Goal: Task Accomplishment & Management: Manage account settings

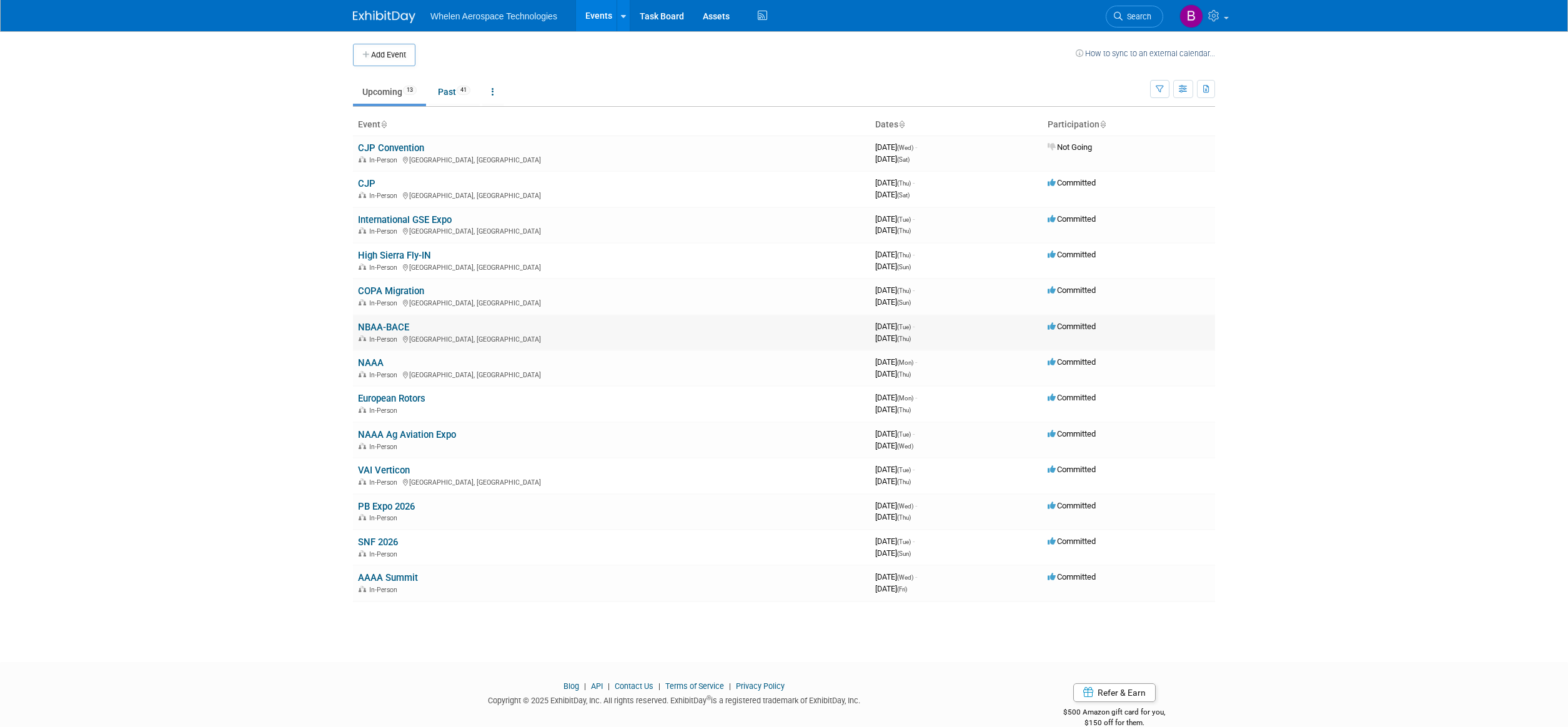
click at [397, 322] on link "NBAA-BACE" at bounding box center [384, 327] width 51 height 11
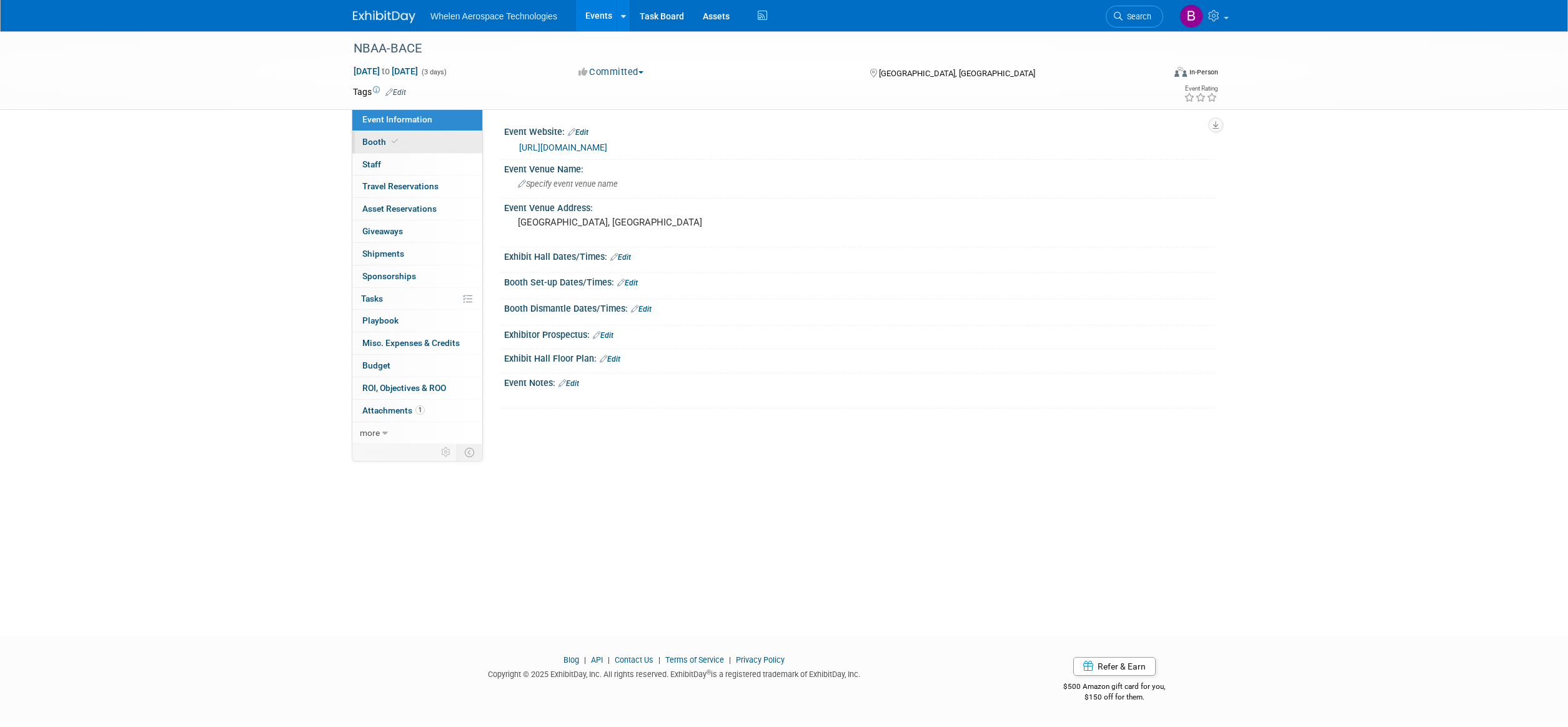
click at [420, 143] on link "Booth" at bounding box center [417, 142] width 130 height 22
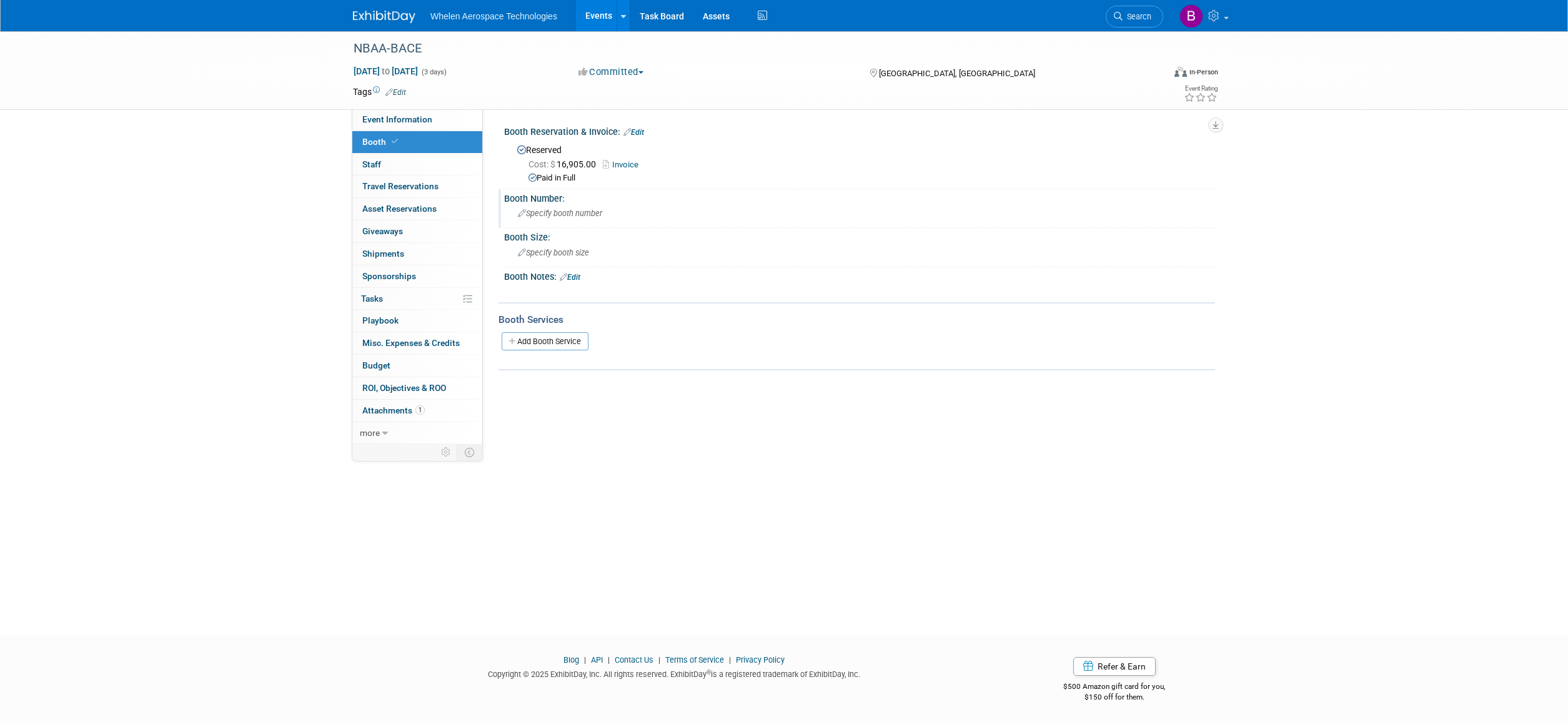
click at [586, 216] on span "Specify booth number" at bounding box center [560, 214] width 84 height 9
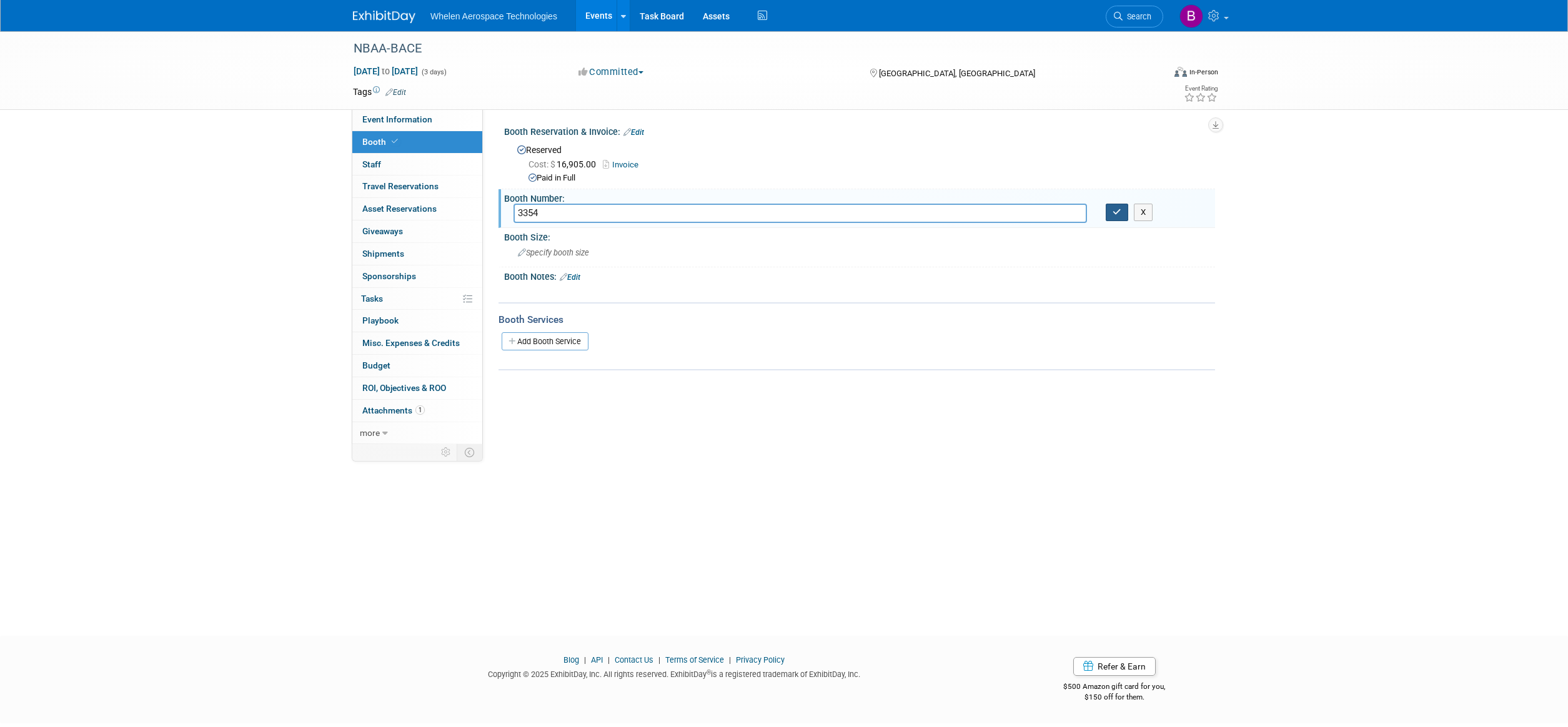
type input "3354"
click at [1117, 211] on icon "button" at bounding box center [1117, 212] width 9 height 8
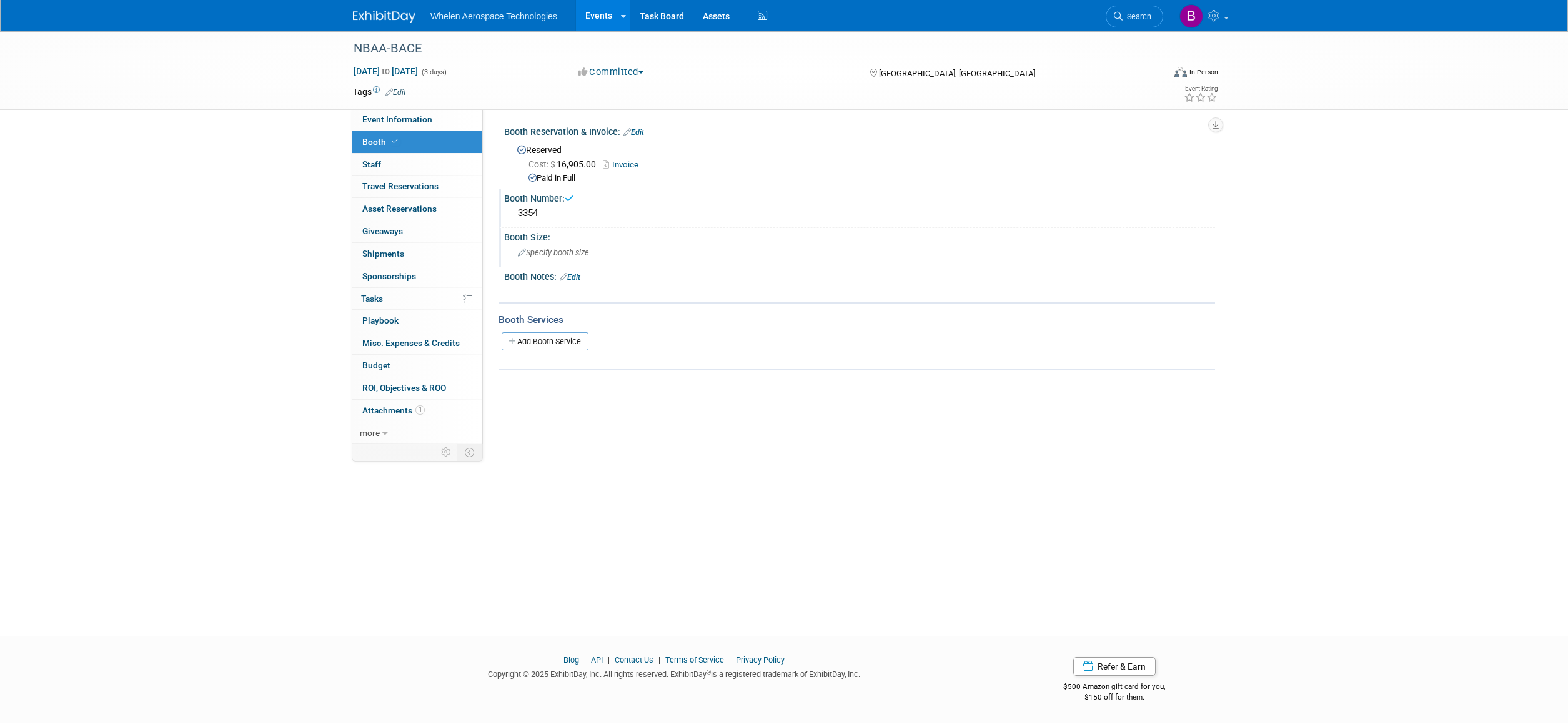
click at [584, 252] on span "Specify booth size" at bounding box center [553, 253] width 71 height 9
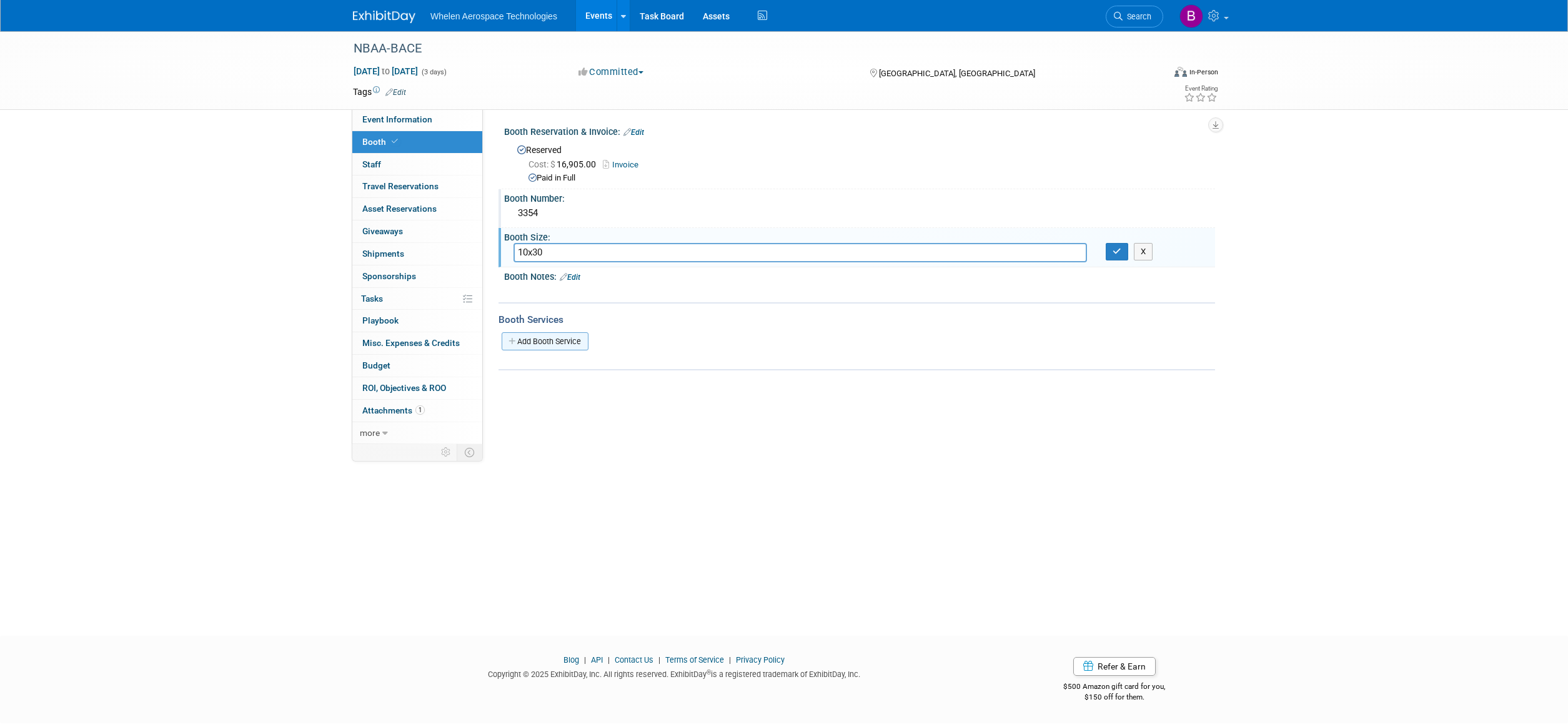
type input "10x30"
click at [533, 336] on link "Add Booth Service" at bounding box center [545, 341] width 87 height 18
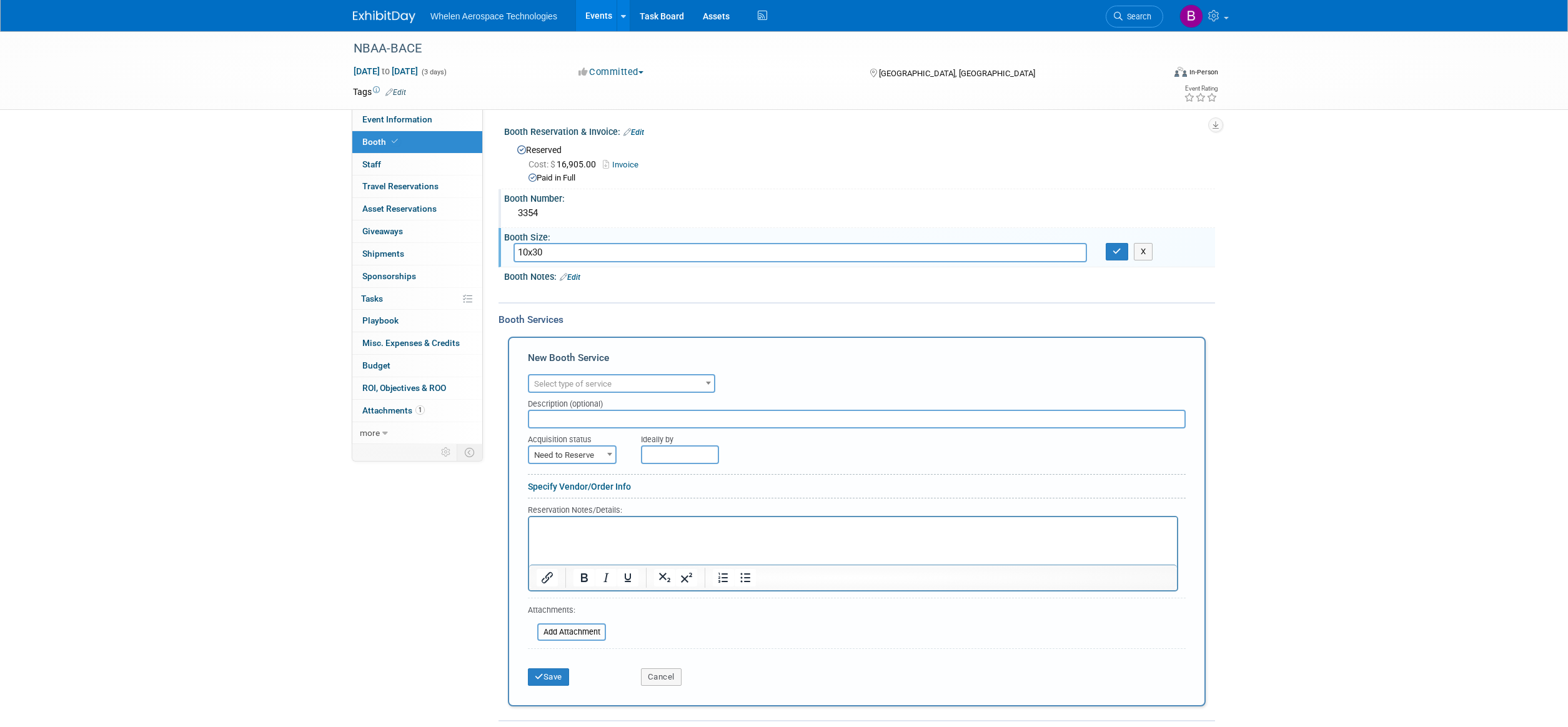
click at [629, 376] on span "Select type of service" at bounding box center [622, 384] width 185 height 18
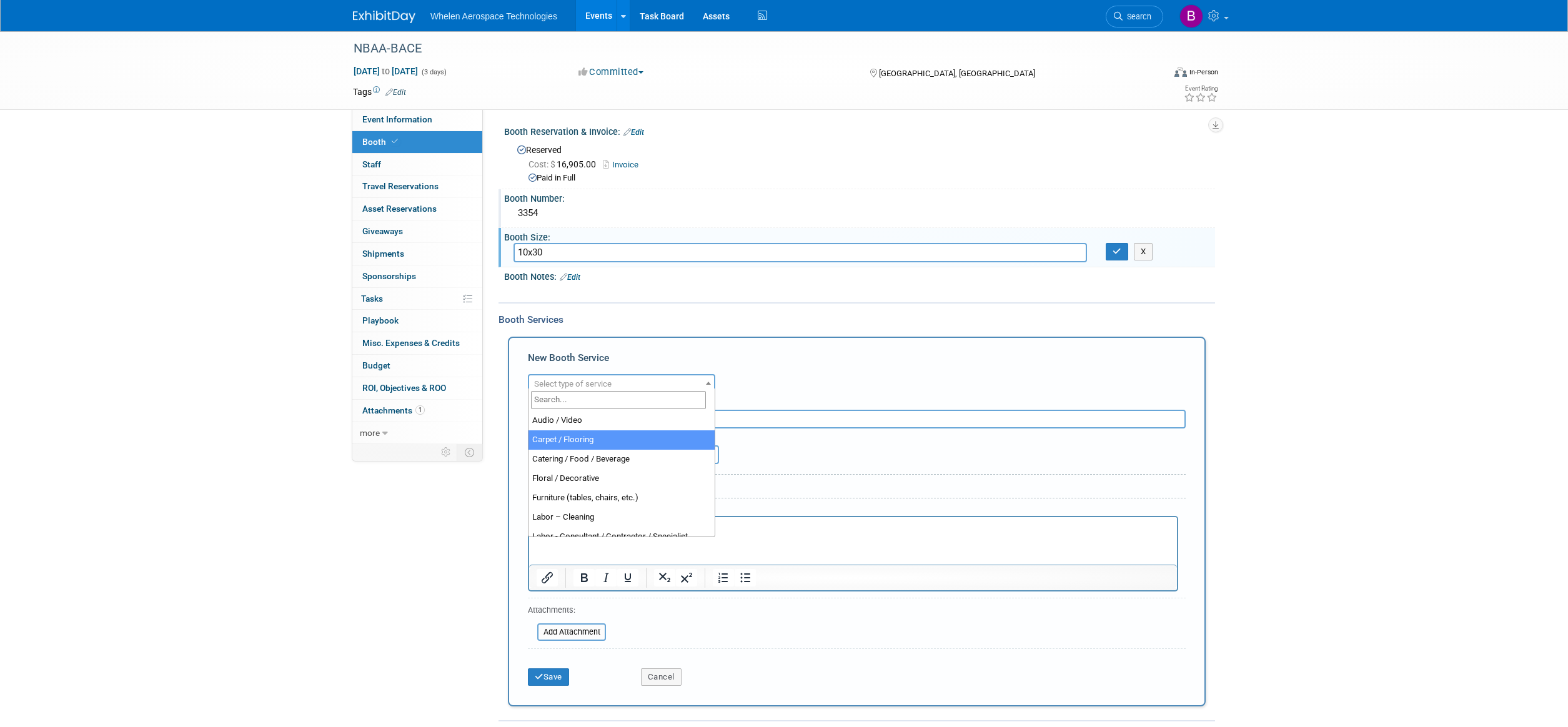
select select "4"
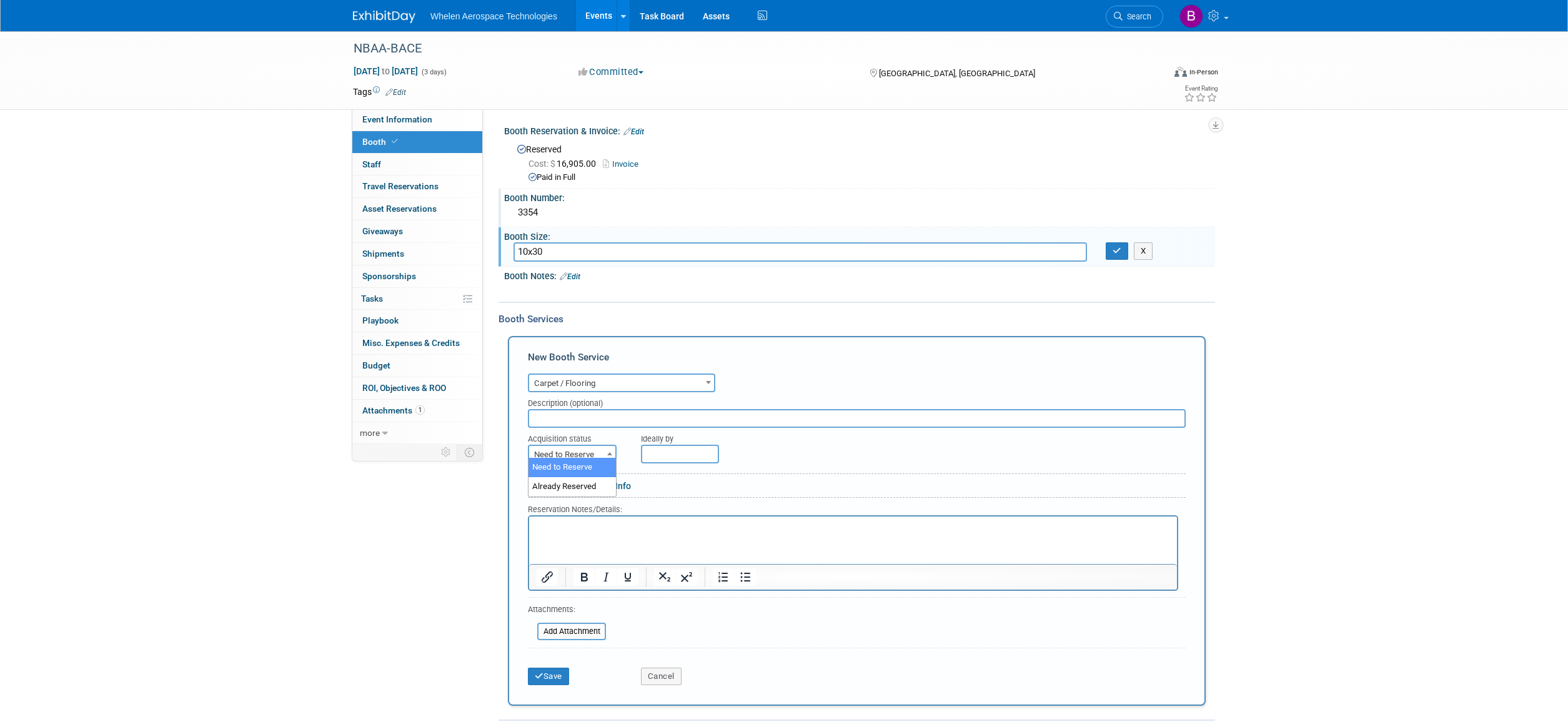
scroll to position [0, 0]
click at [595, 447] on span "Need to Reserve" at bounding box center [572, 455] width 87 height 18
select select "2"
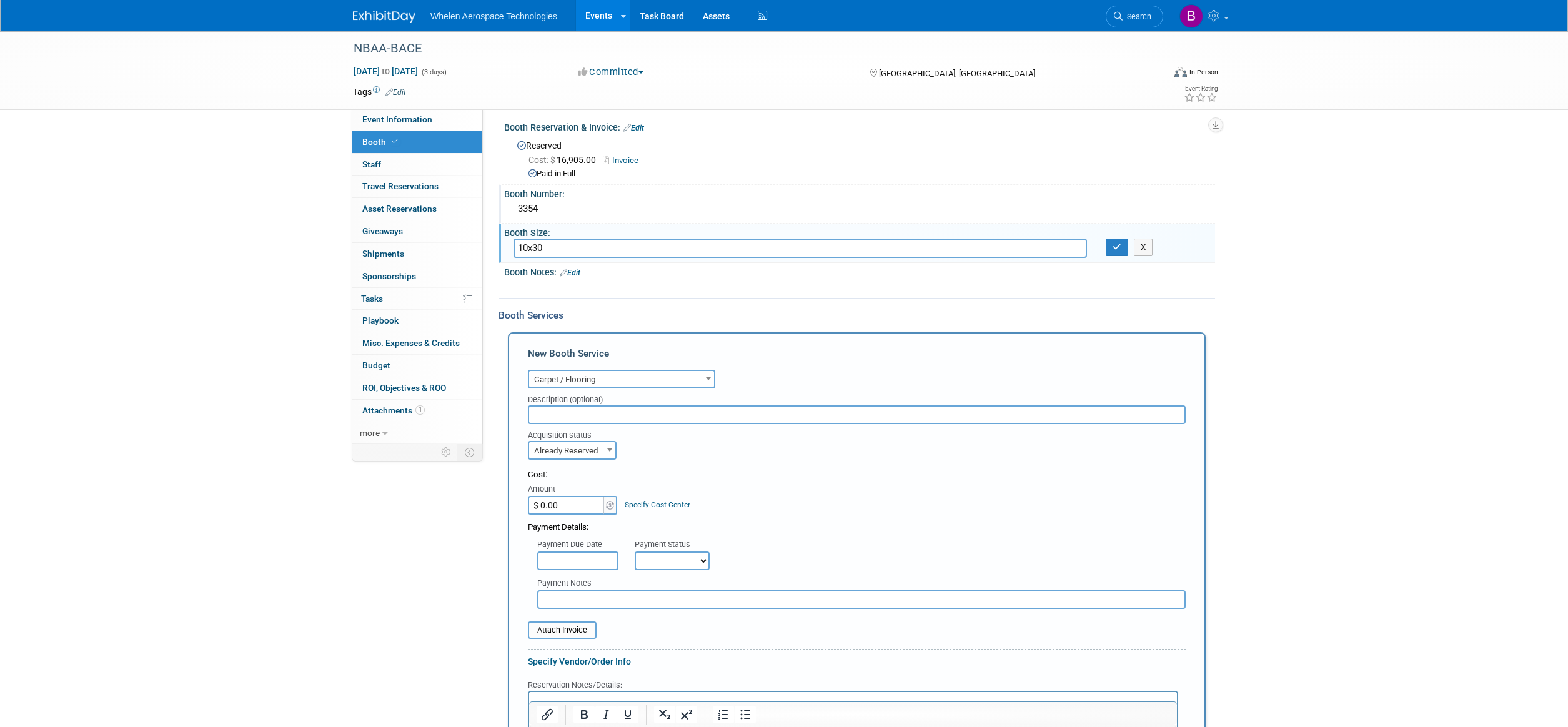
scroll to position [4, 1]
click at [717, 416] on input "text" at bounding box center [856, 415] width 658 height 19
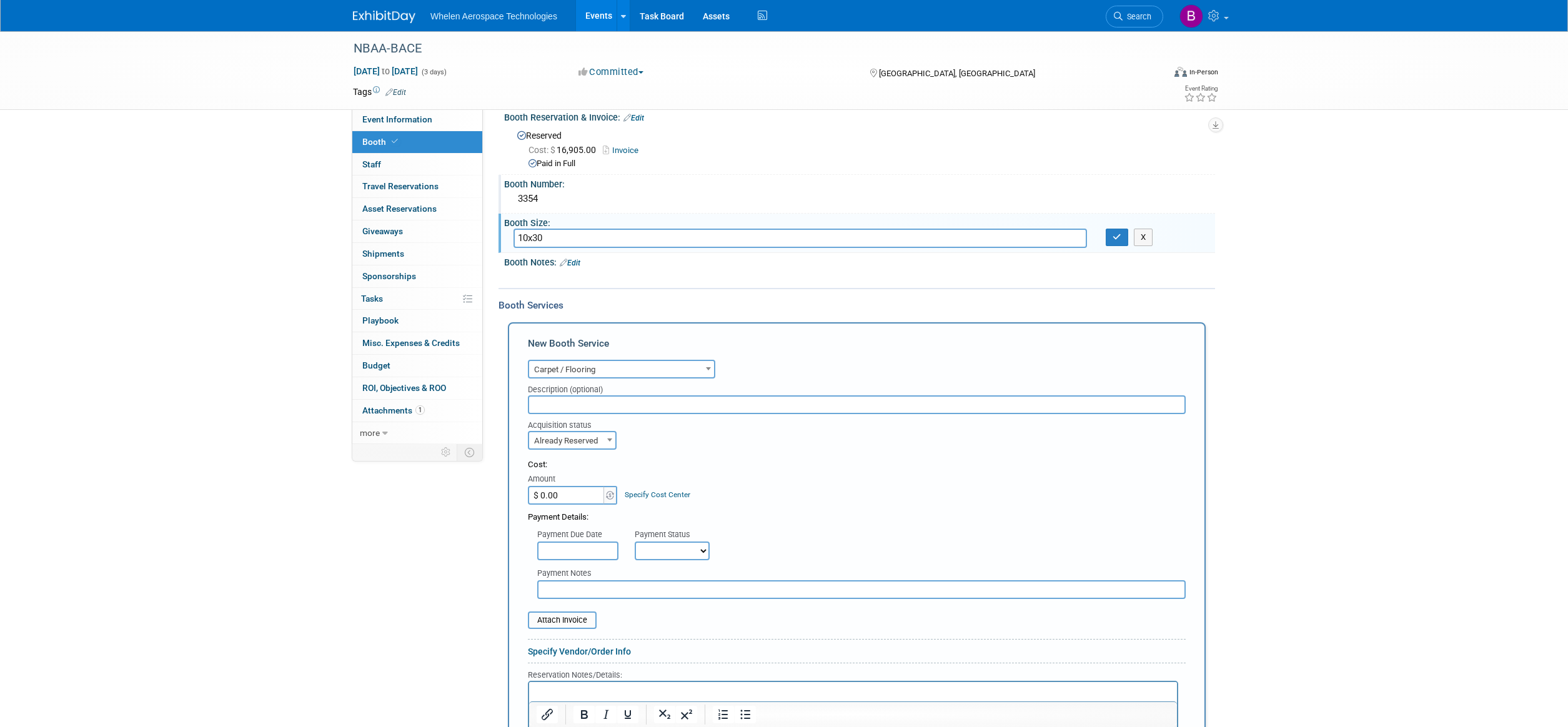
scroll to position [14, 0]
drag, startPoint x: 573, startPoint y: 492, endPoint x: 455, endPoint y: 488, distance: 118.1
click at [455, 488] on div "Event Information Event Info Booth Booth 0 Staff 0 Staff 0 Travel Reservations …" at bounding box center [783, 451] width 881 height 870
type input "$ 1,403.40"
click at [701, 450] on form "Audio / Video Carpet / Flooring Catering / Food / Beverage Floral / Decorative …" at bounding box center [856, 607] width 658 height 500
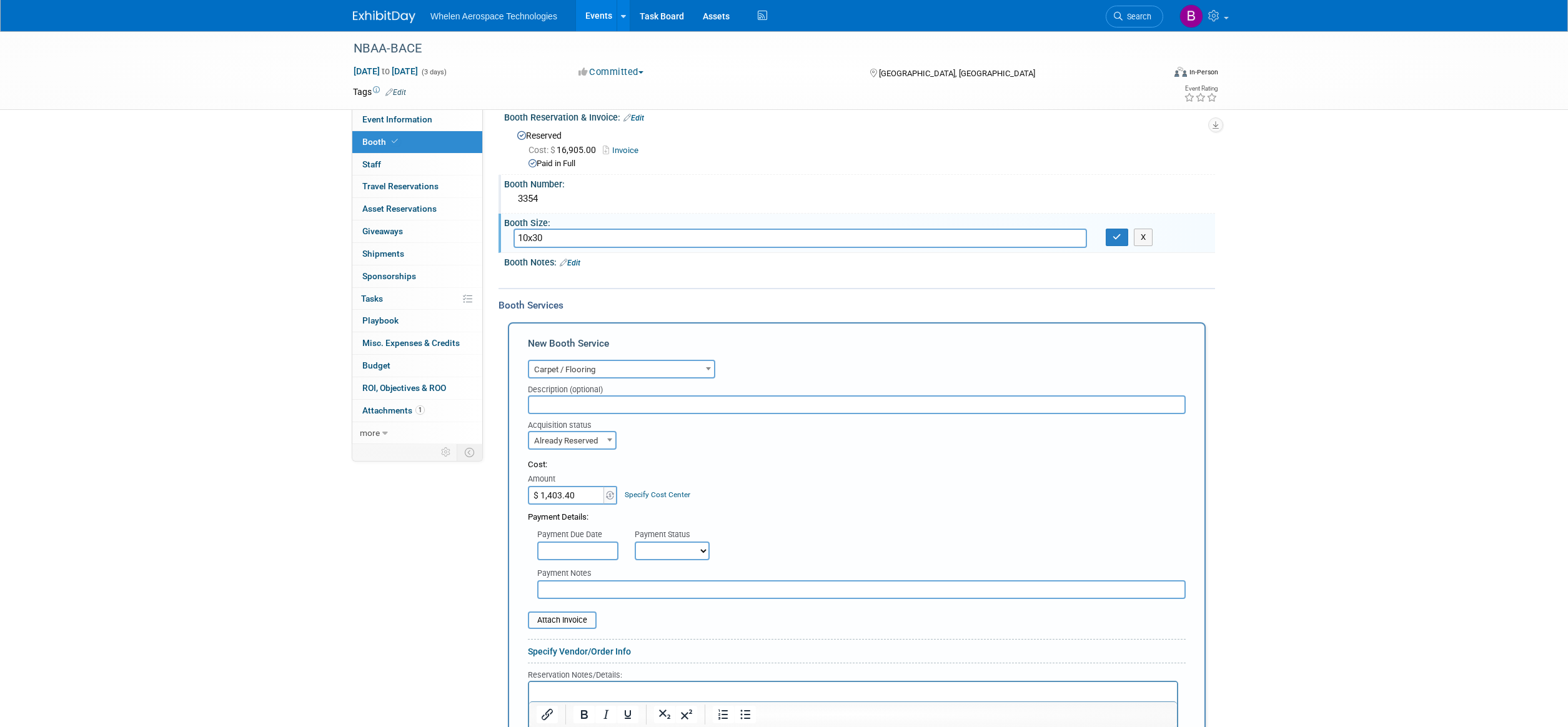
click at [595, 407] on input "text" at bounding box center [856, 405] width 658 height 19
type input "Carpet + Padding"
select select "1"
click at [573, 613] on input "file" at bounding box center [521, 620] width 149 height 15
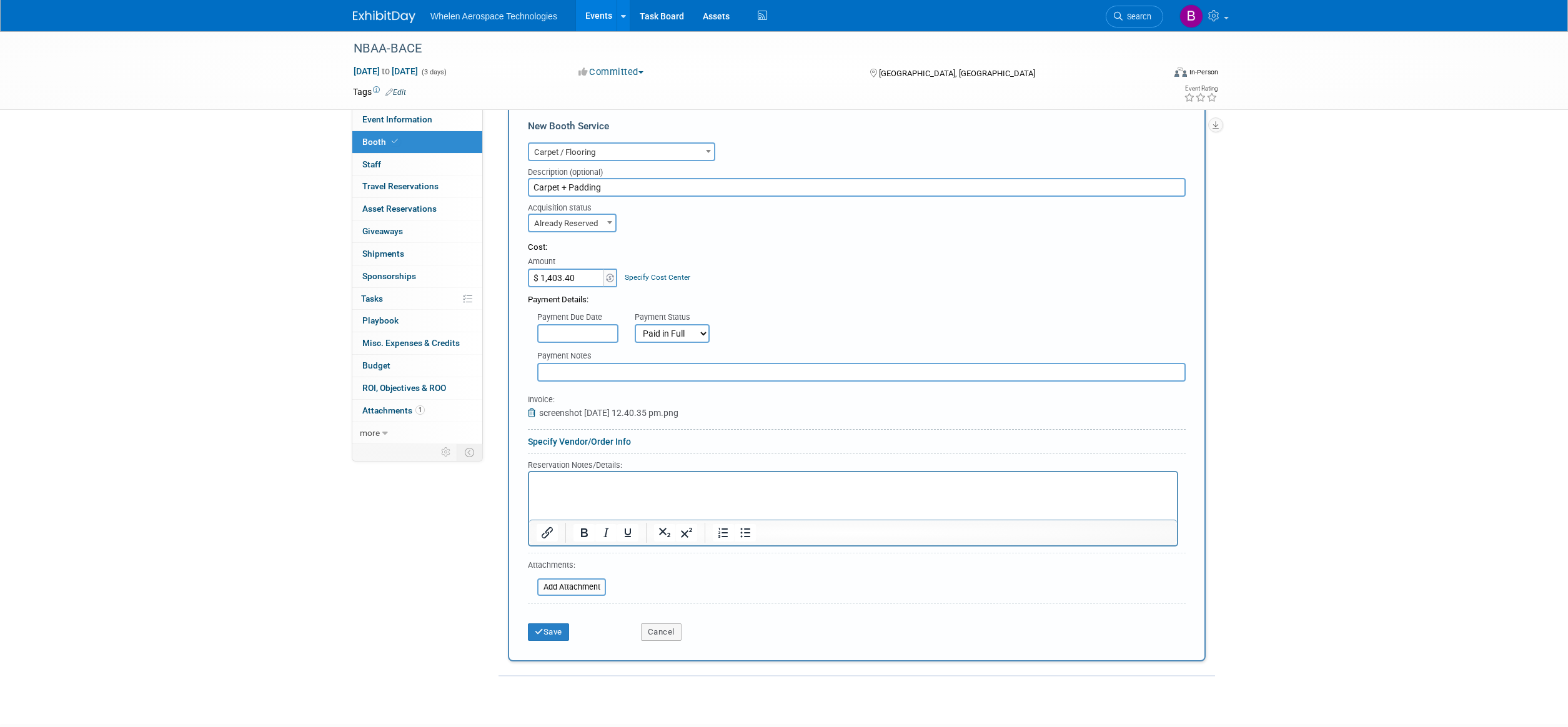
scroll to position [261, 0]
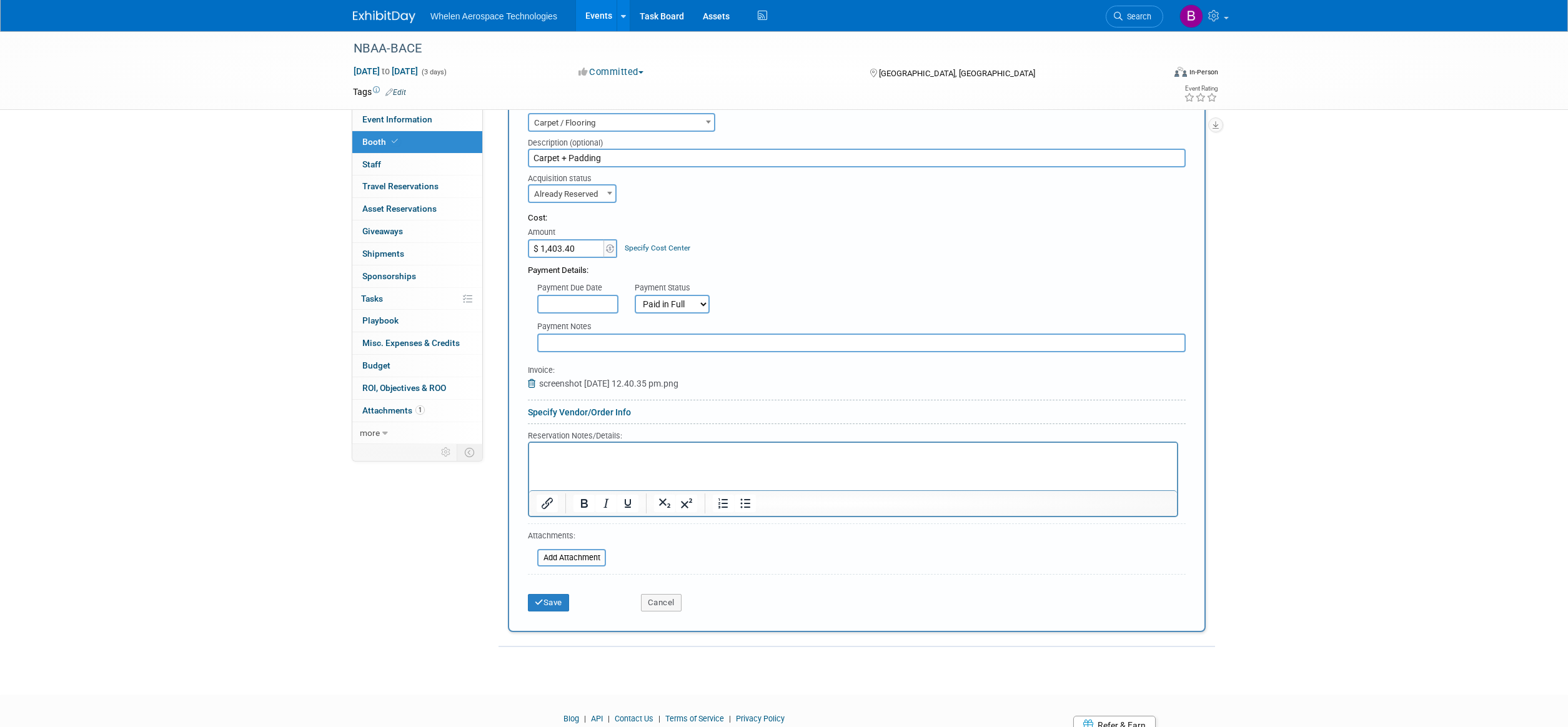
click at [551, 594] on button "Save" at bounding box center [548, 603] width 41 height 18
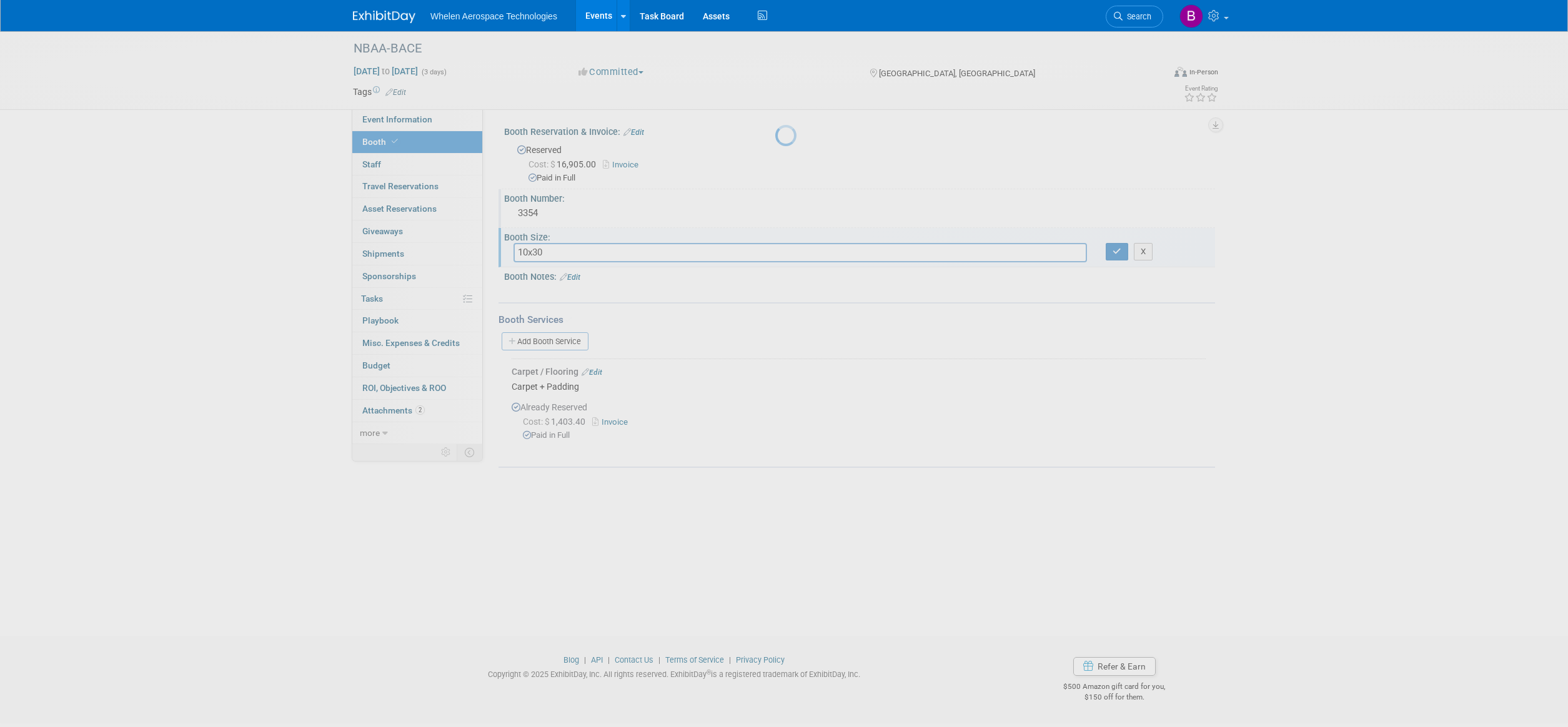
scroll to position [0, 0]
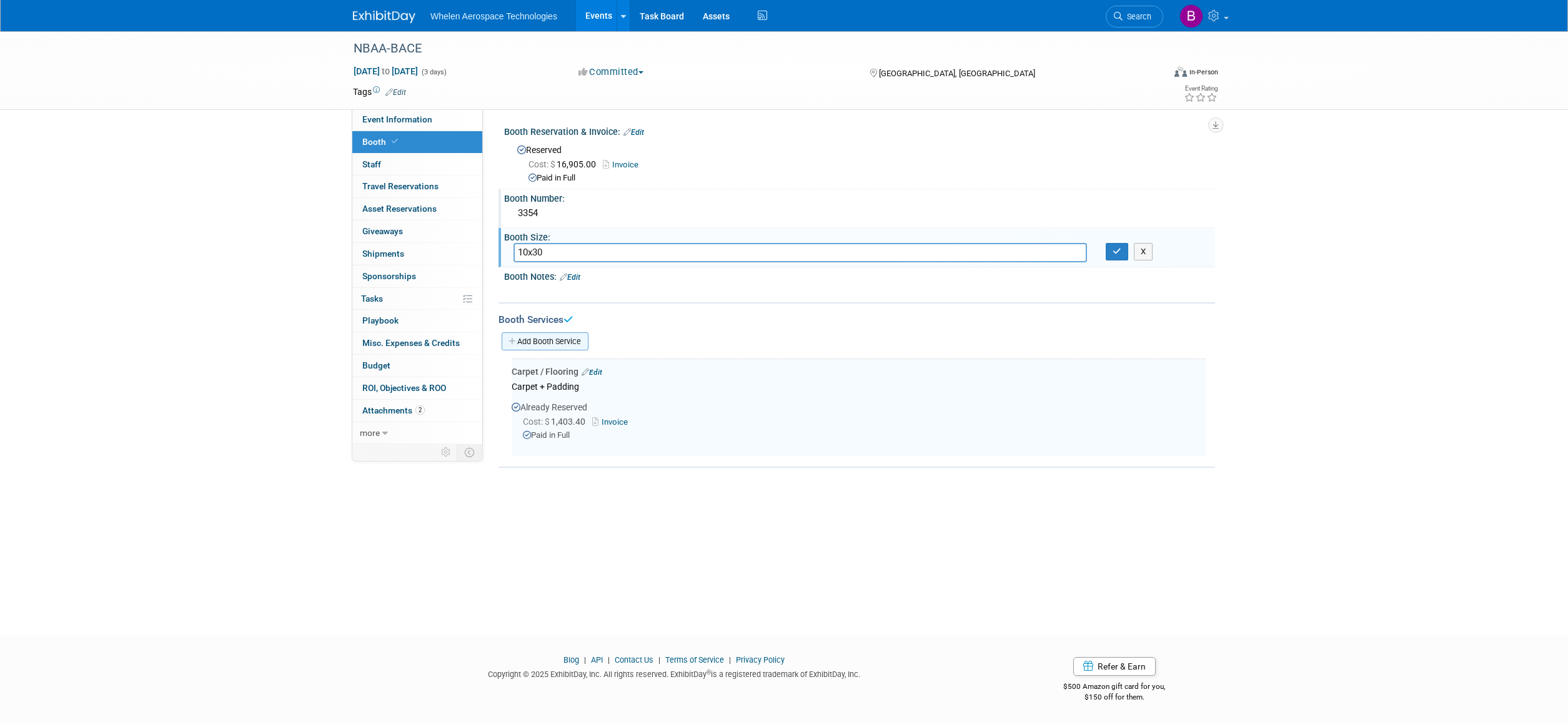
click at [575, 335] on link "Add Booth Service" at bounding box center [545, 341] width 87 height 18
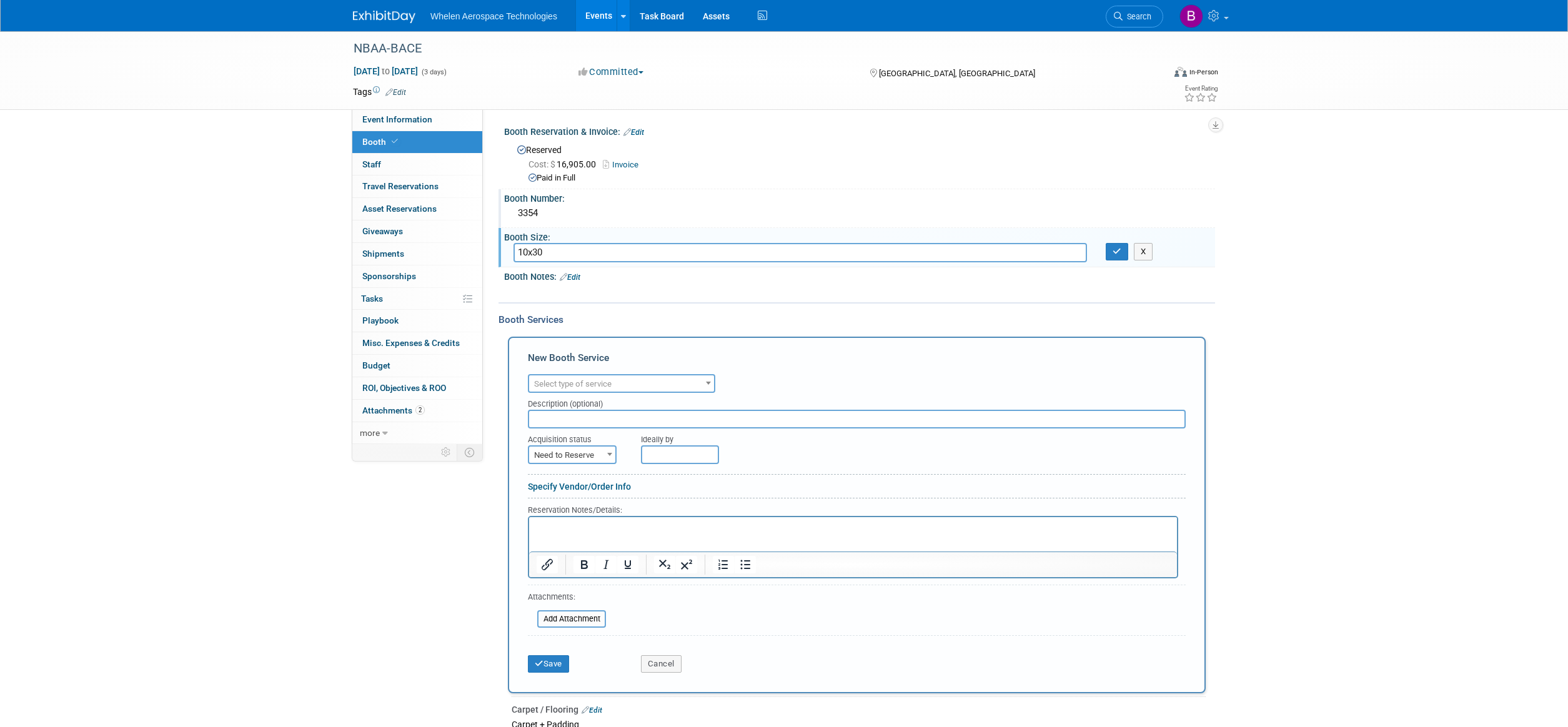
click at [608, 379] on span "Select type of service" at bounding box center [572, 384] width 78 height 9
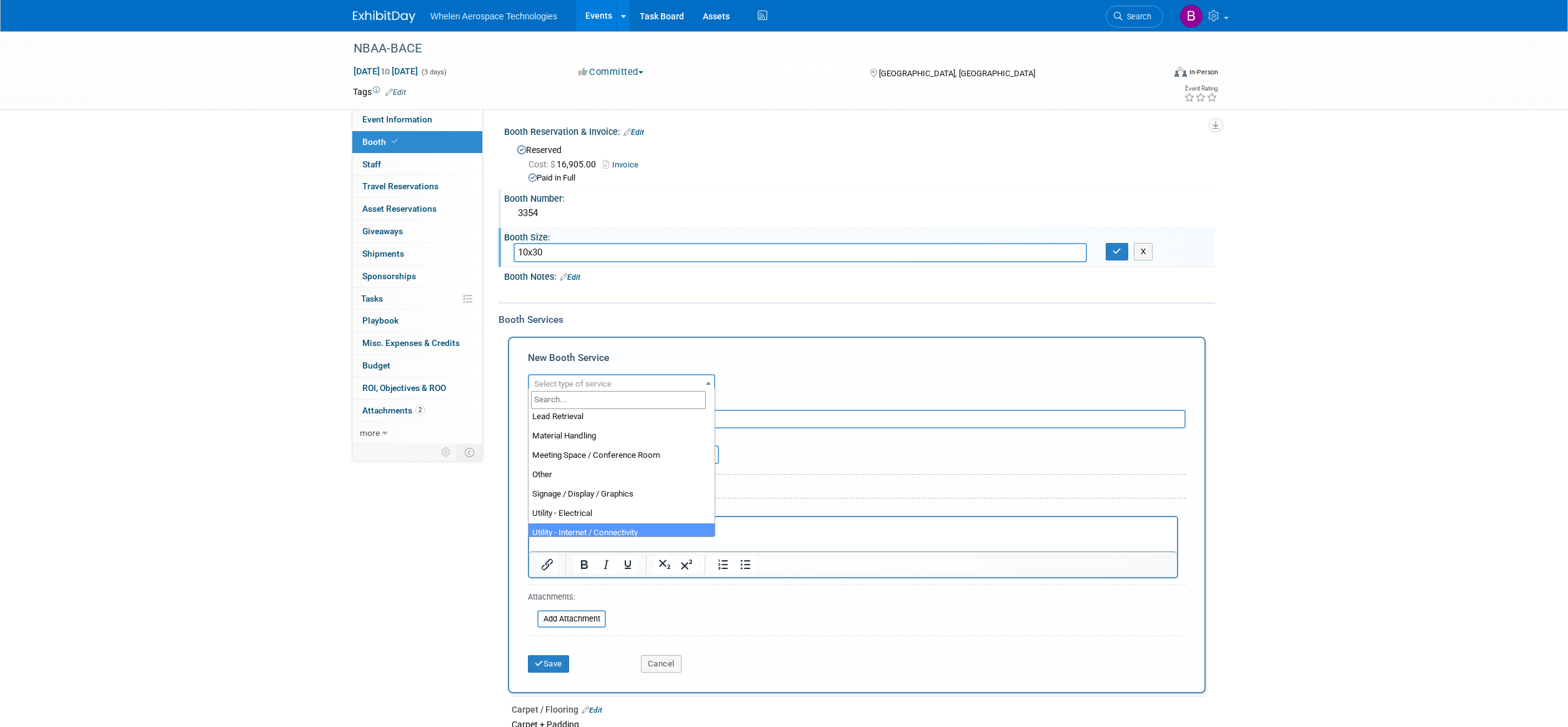
scroll to position [280, 0]
select select "8"
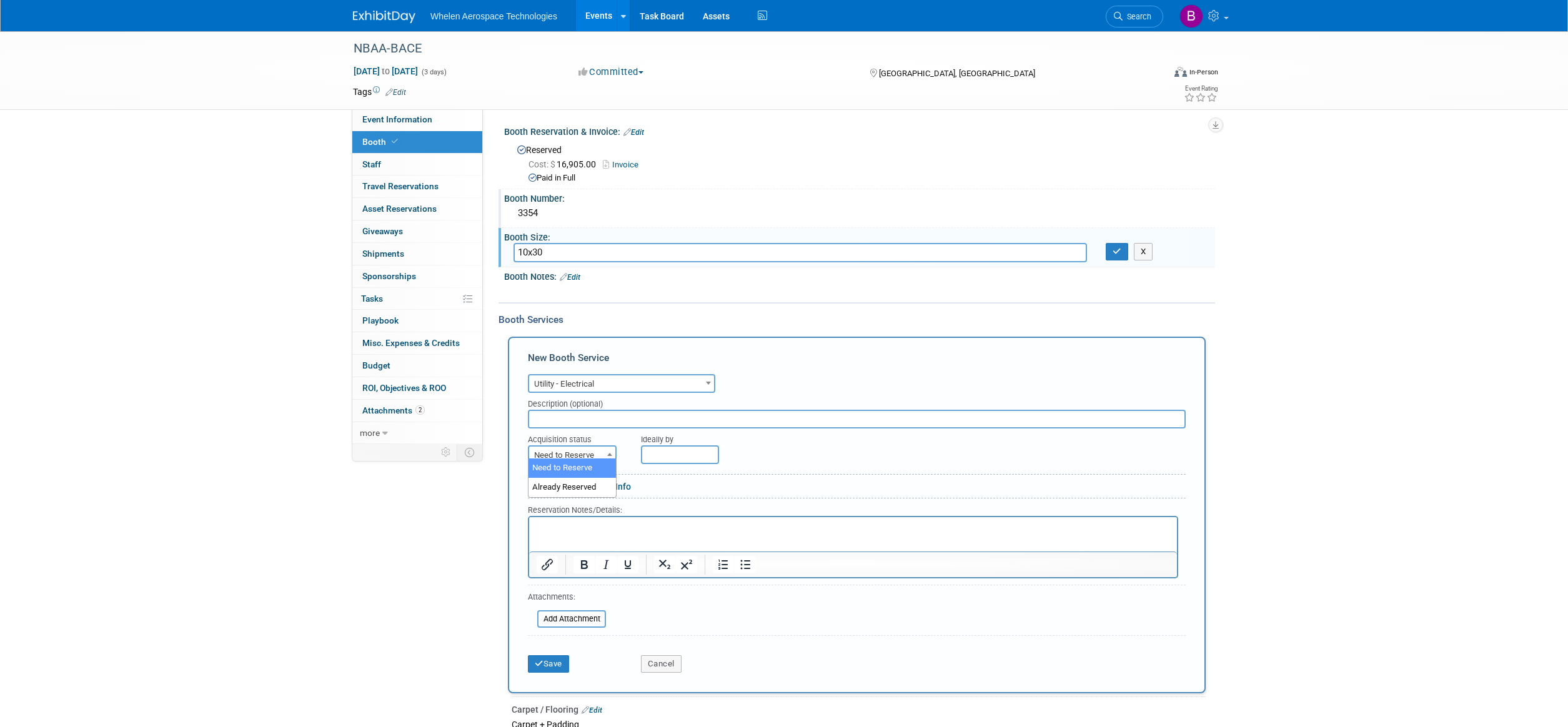
click at [606, 448] on span at bounding box center [610, 454] width 12 height 16
select select "2"
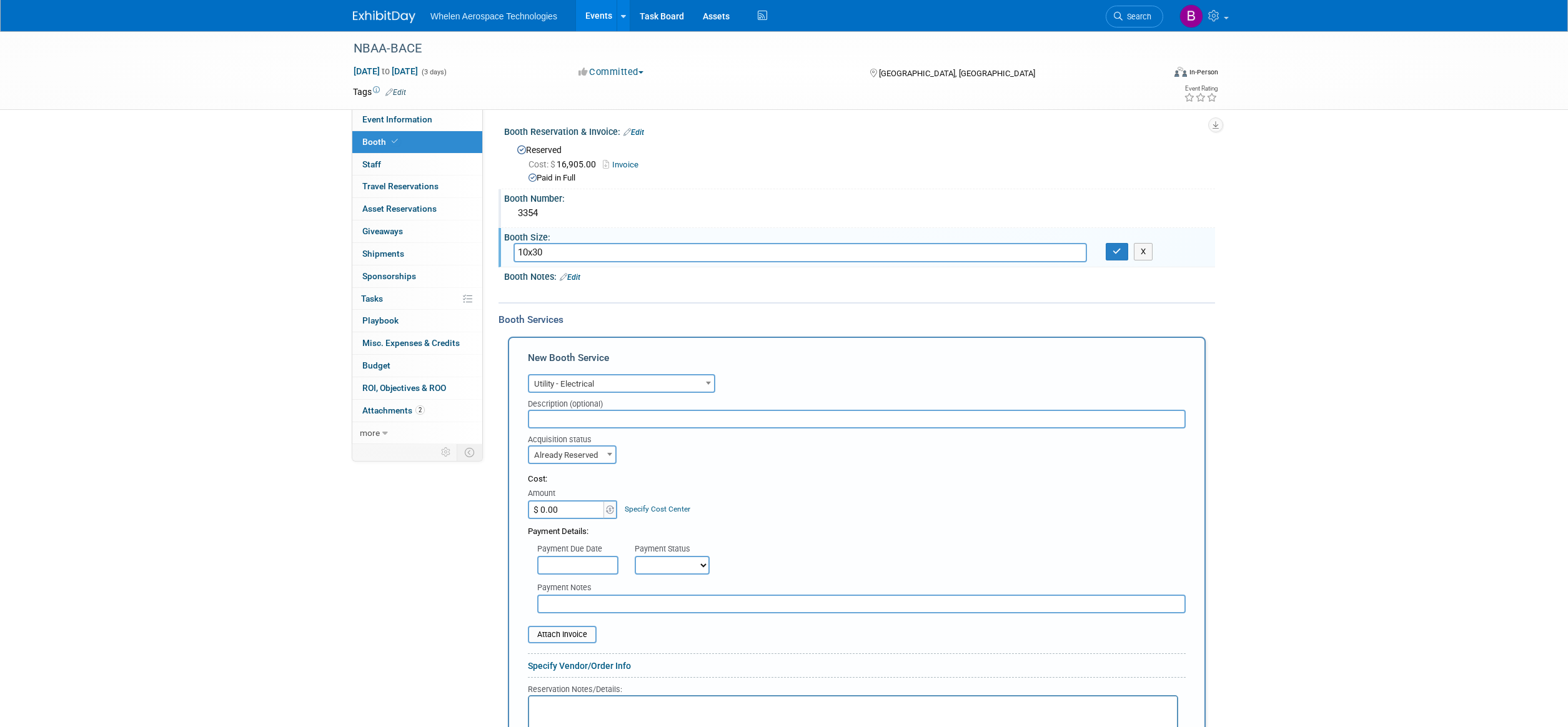
drag, startPoint x: 568, startPoint y: 501, endPoint x: 504, endPoint y: 505, distance: 64.1
click at [504, 505] on div "Booth Services Add Booth Service New Booth Service Audio / Video Carpet / Floor…" at bounding box center [857, 643] width 716 height 682
type input "$ 1,494.03"
select select "1"
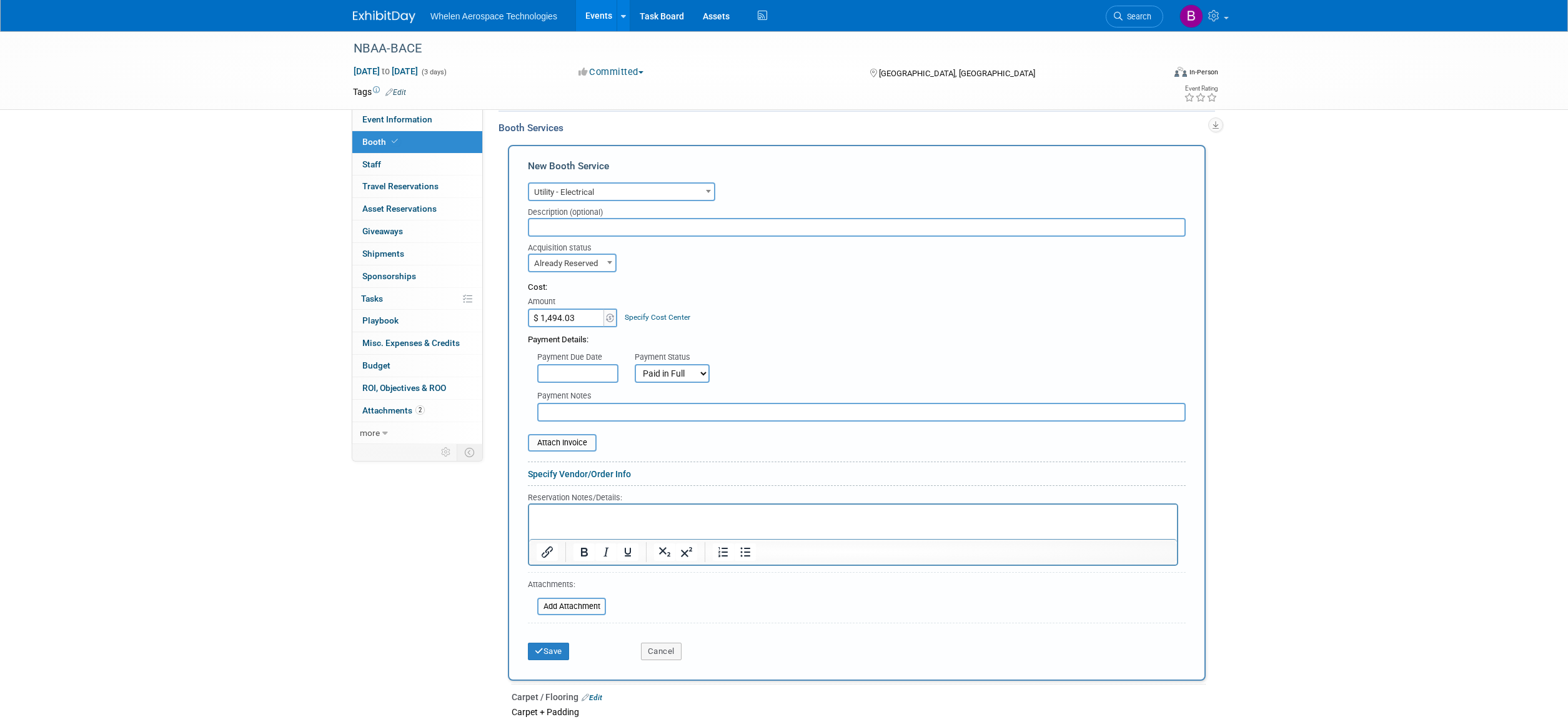
scroll to position [203, 0]
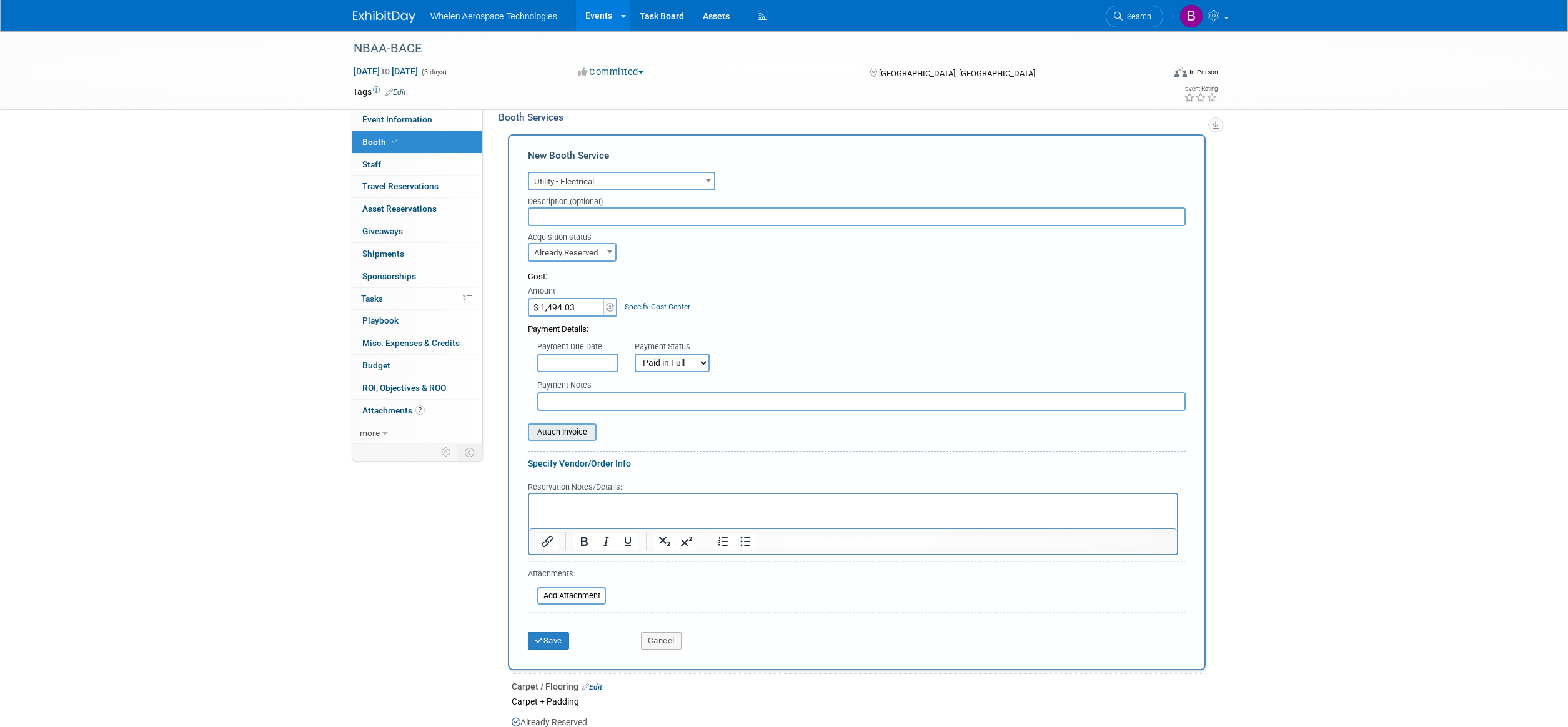
click at [575, 425] on input "file" at bounding box center [521, 432] width 149 height 15
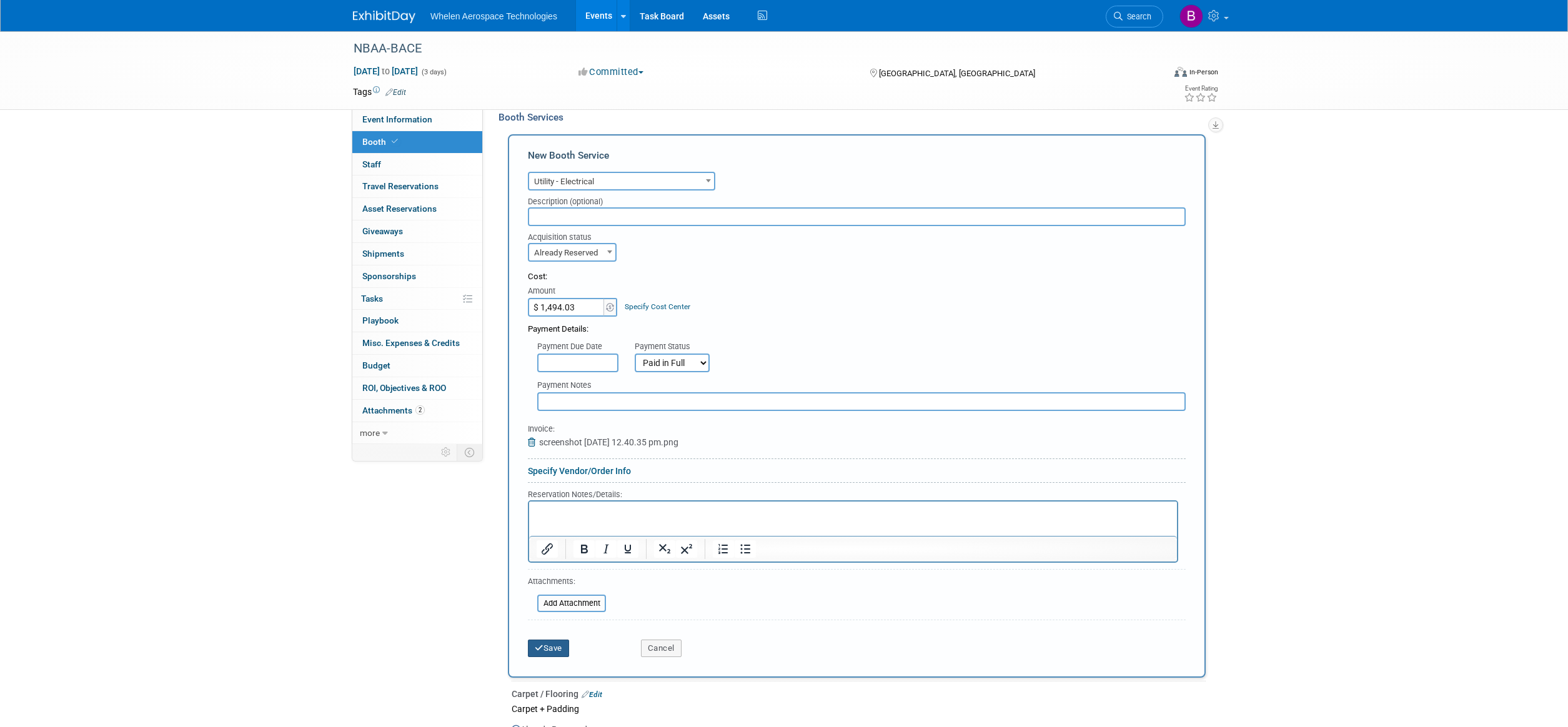
click at [539, 644] on icon "submit" at bounding box center [539, 648] width 9 height 8
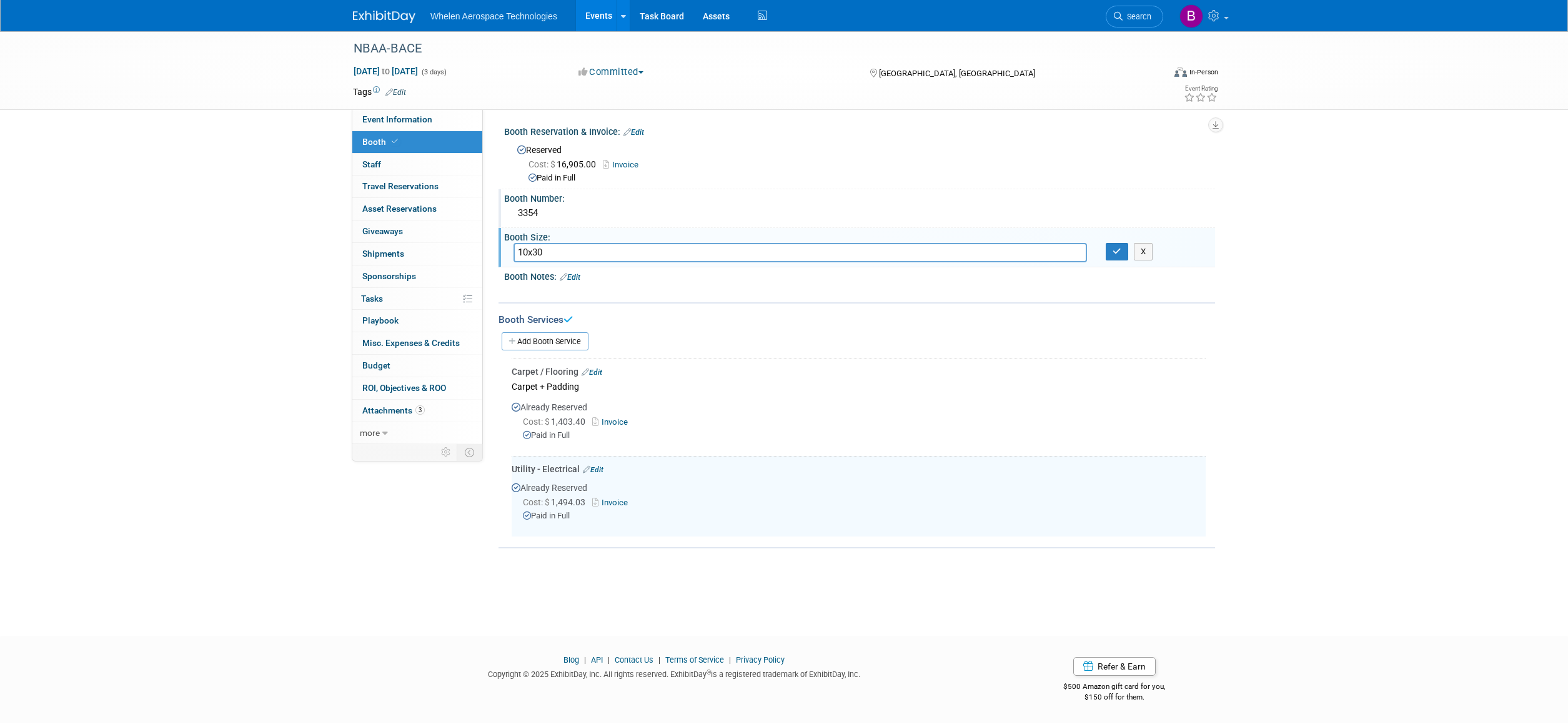
scroll to position [0, 0]
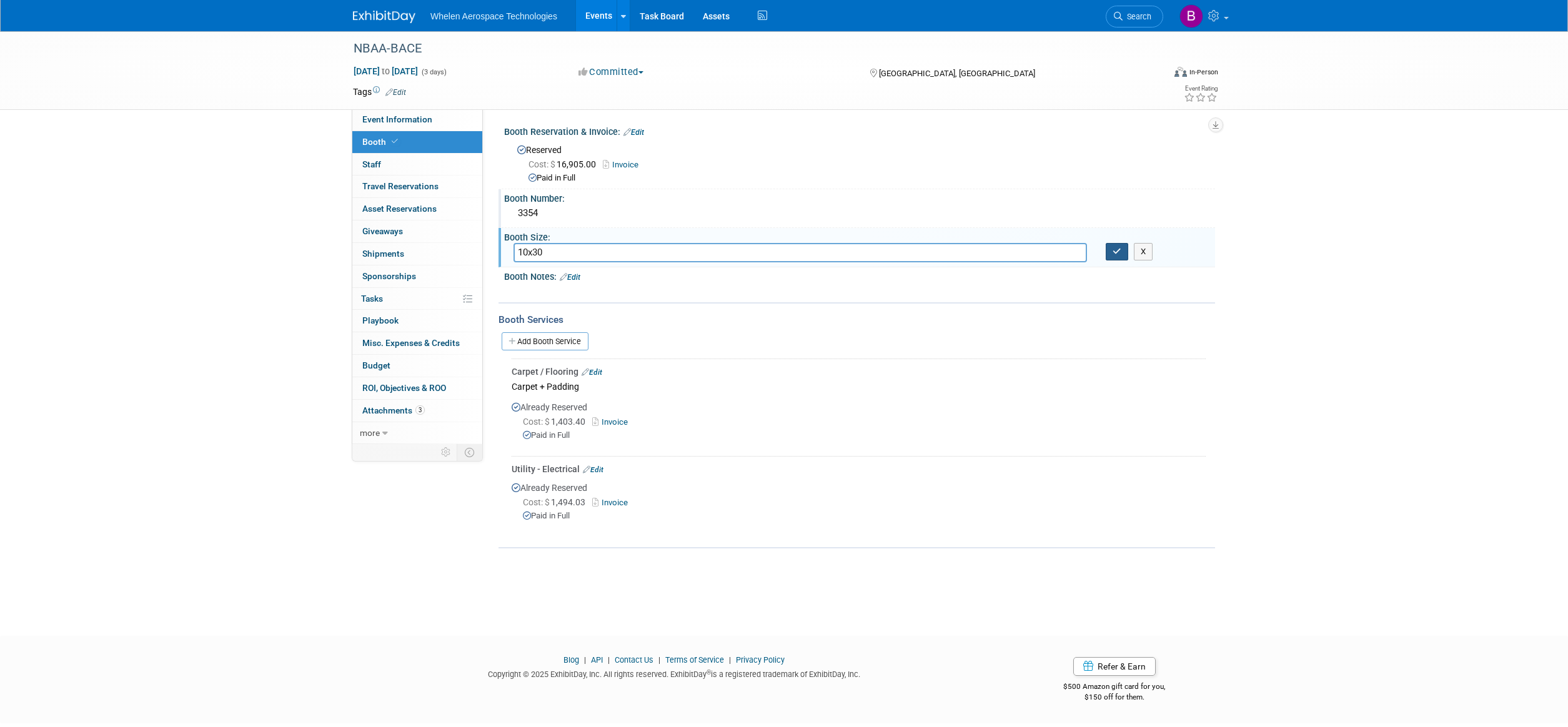
click at [1111, 251] on button "button" at bounding box center [1117, 252] width 22 height 18
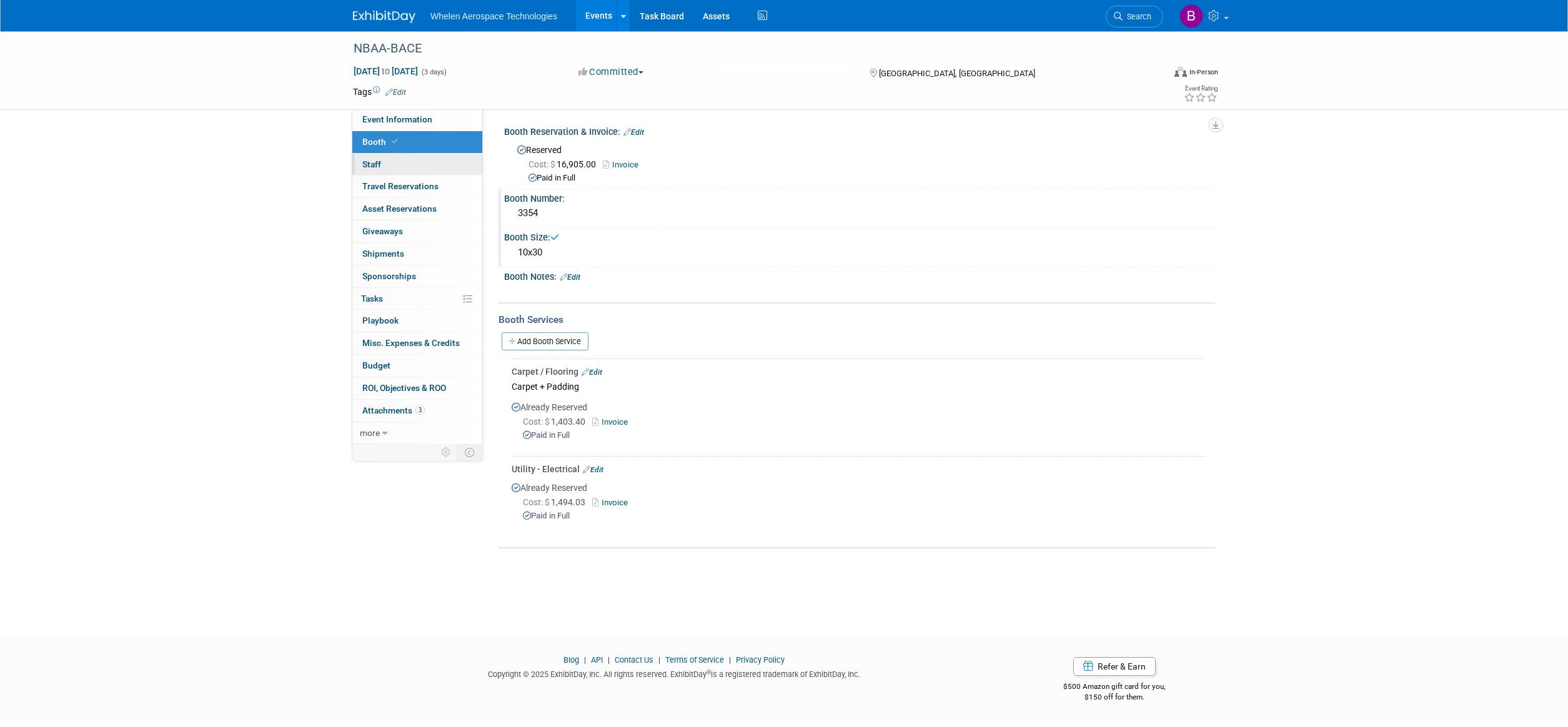
click at [412, 167] on link "0 Staff 0" at bounding box center [417, 164] width 130 height 22
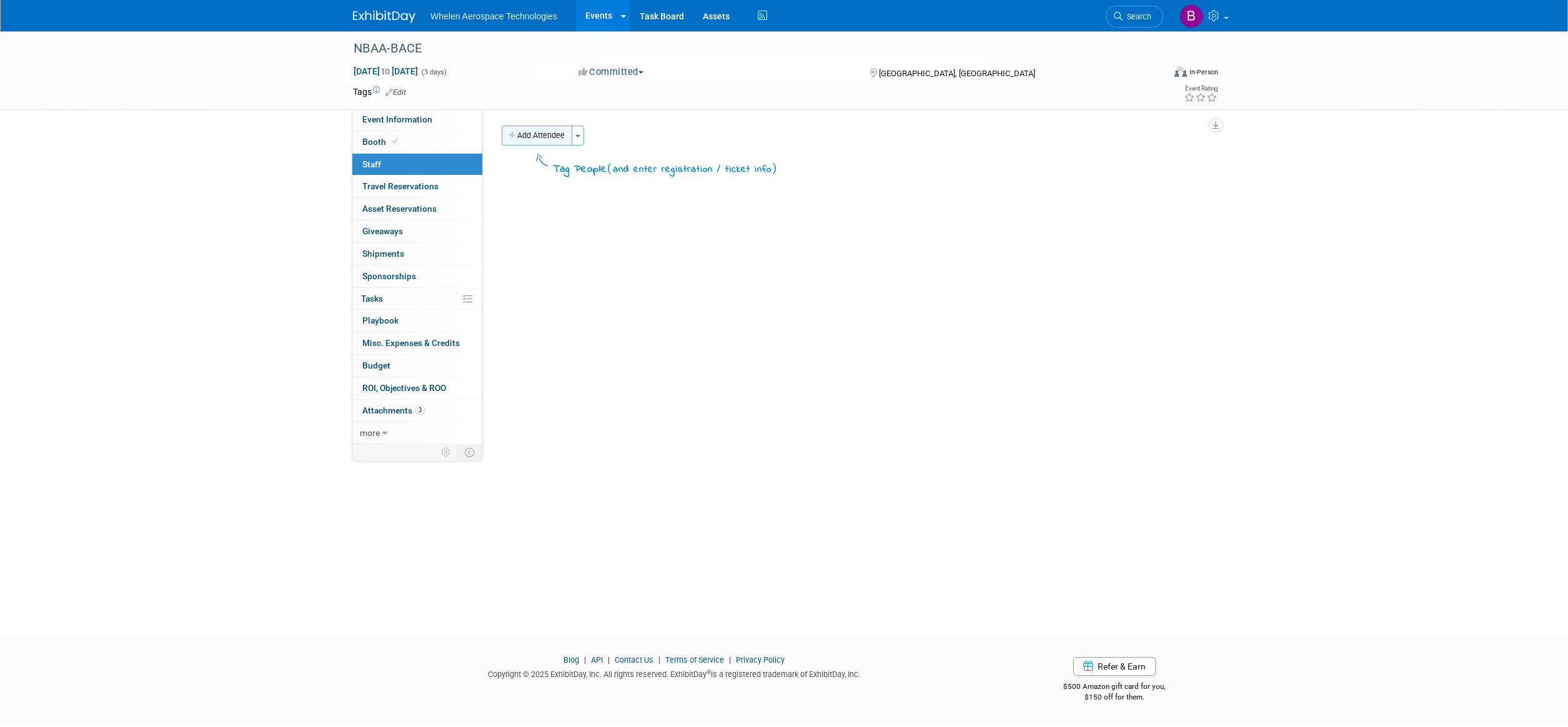
click at [529, 135] on button "Add Attendee" at bounding box center [537, 136] width 70 height 20
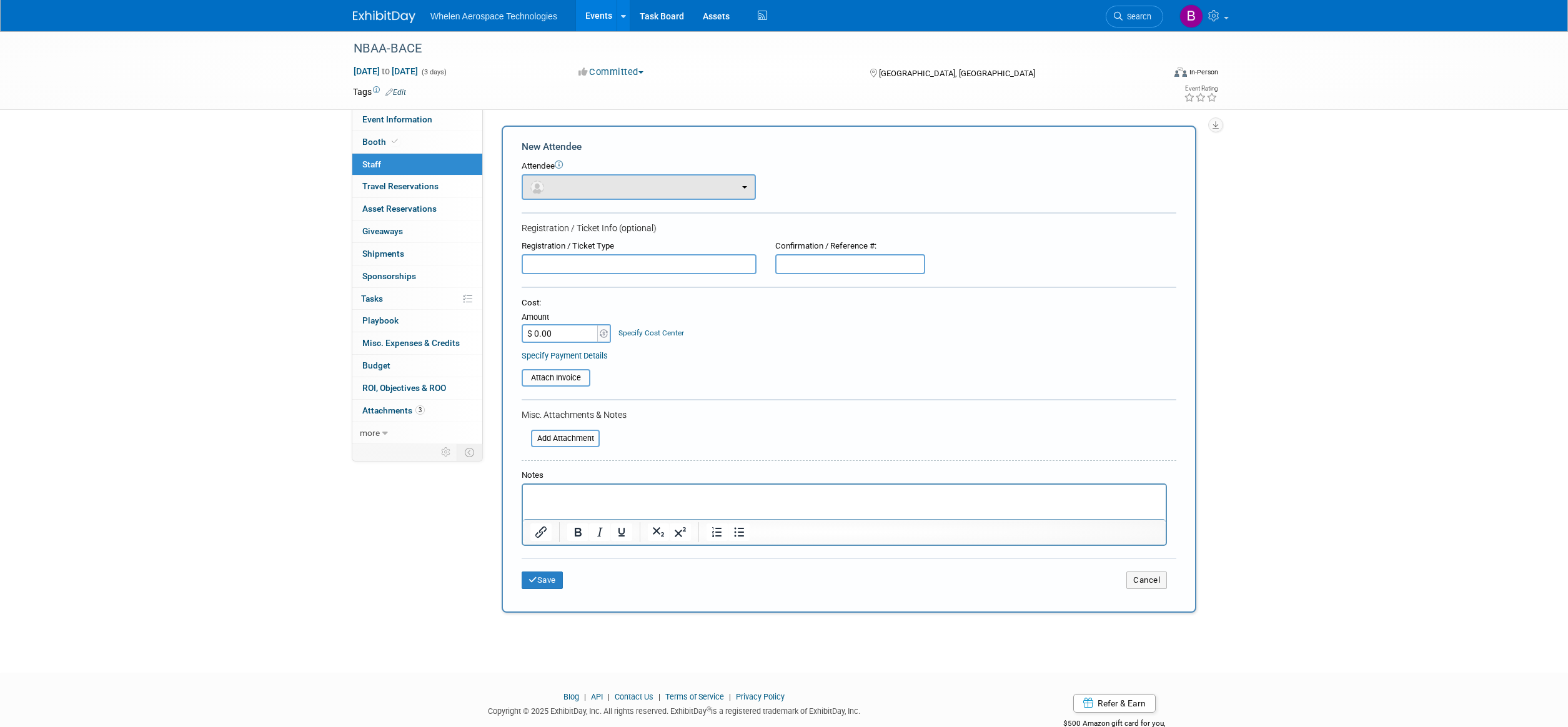
click at [591, 188] on button "button" at bounding box center [639, 187] width 235 height 26
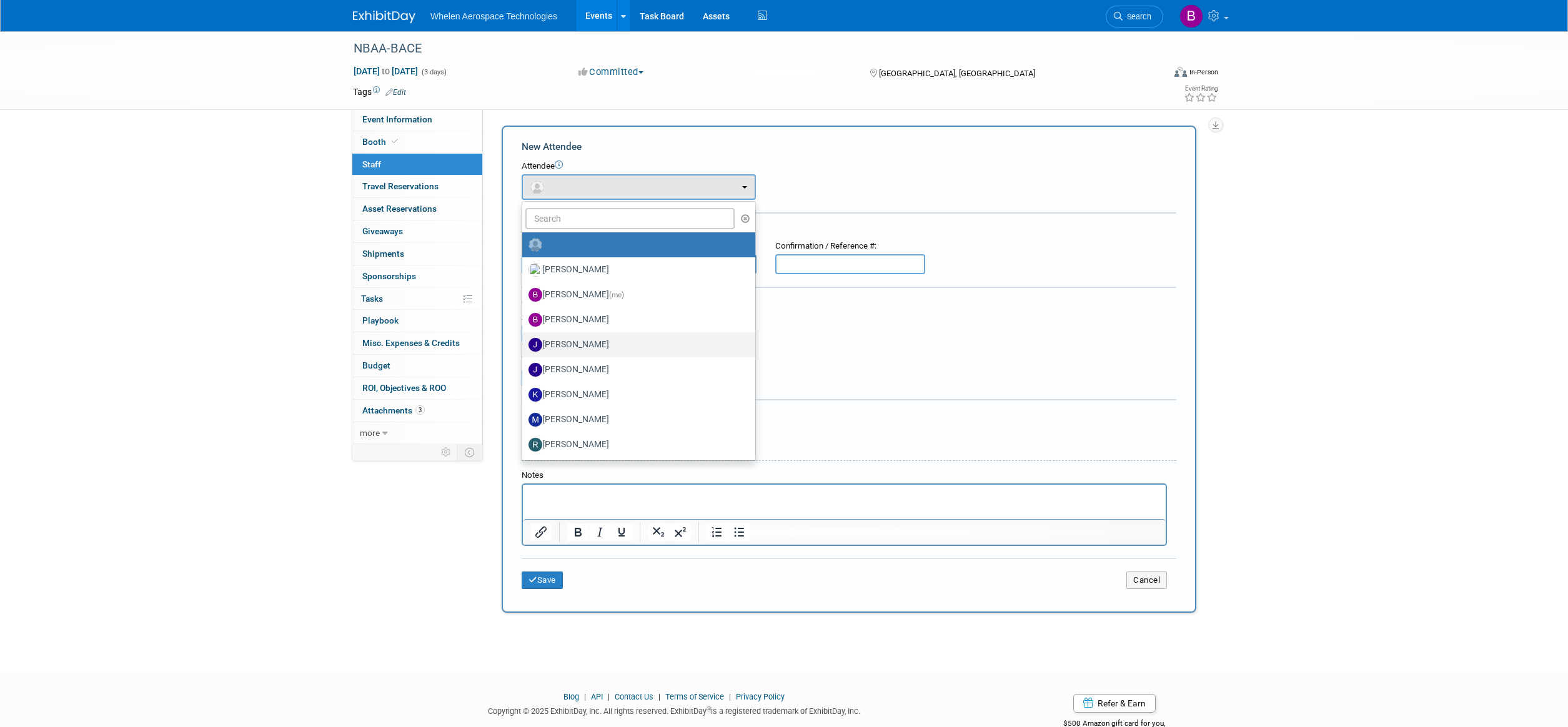
click at [606, 345] on label "Jayde Machado" at bounding box center [635, 345] width 214 height 20
click at [524, 345] on input "Jayde Machado" at bounding box center [520, 343] width 8 height 8
select select "2bfee957-8a98-4ffb-9eb4-c3c827cc9c8c"
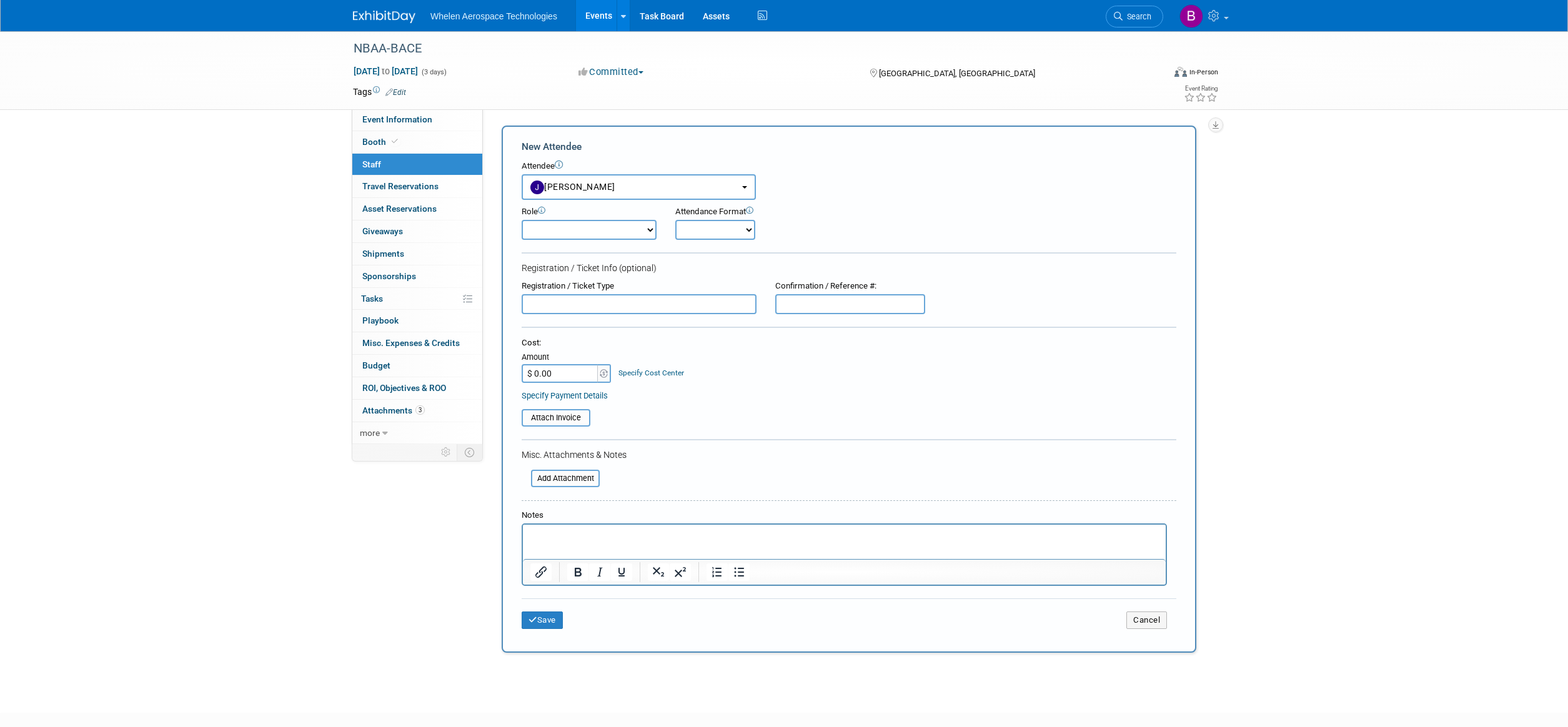
select select "4"
select select "1"
click at [542, 611] on button "Save" at bounding box center [542, 620] width 41 height 18
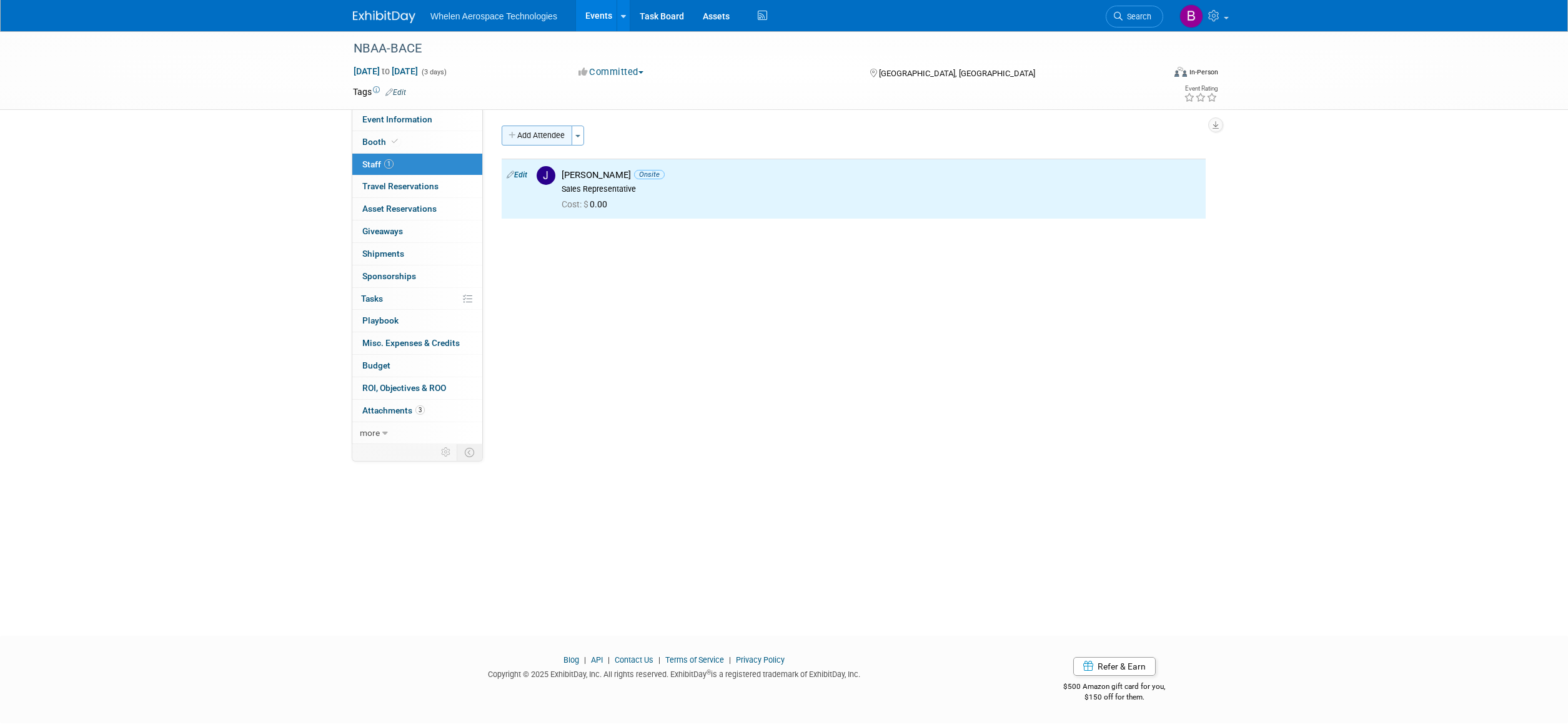
click at [541, 133] on button "Add Attendee" at bounding box center [537, 136] width 70 height 20
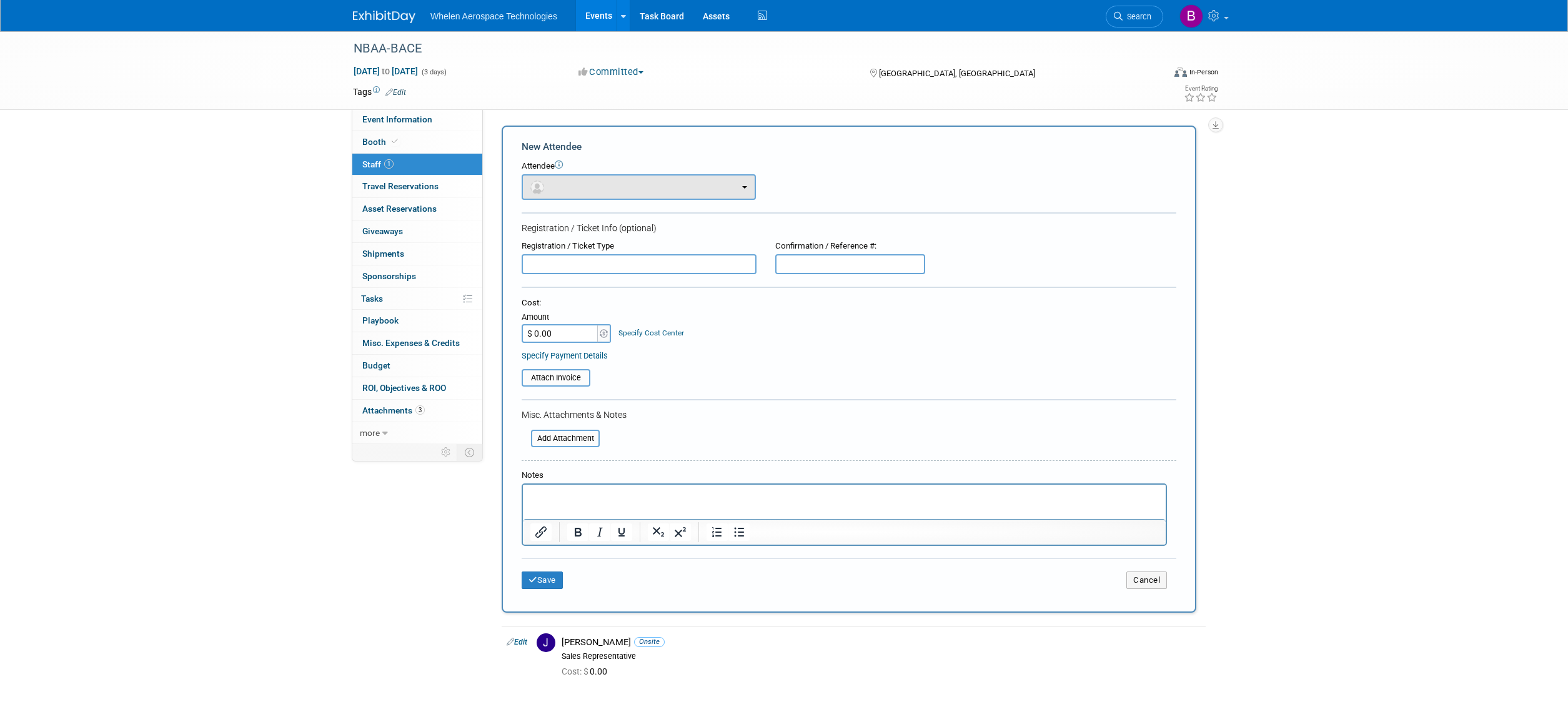
click at [551, 175] on button "button" at bounding box center [639, 187] width 235 height 26
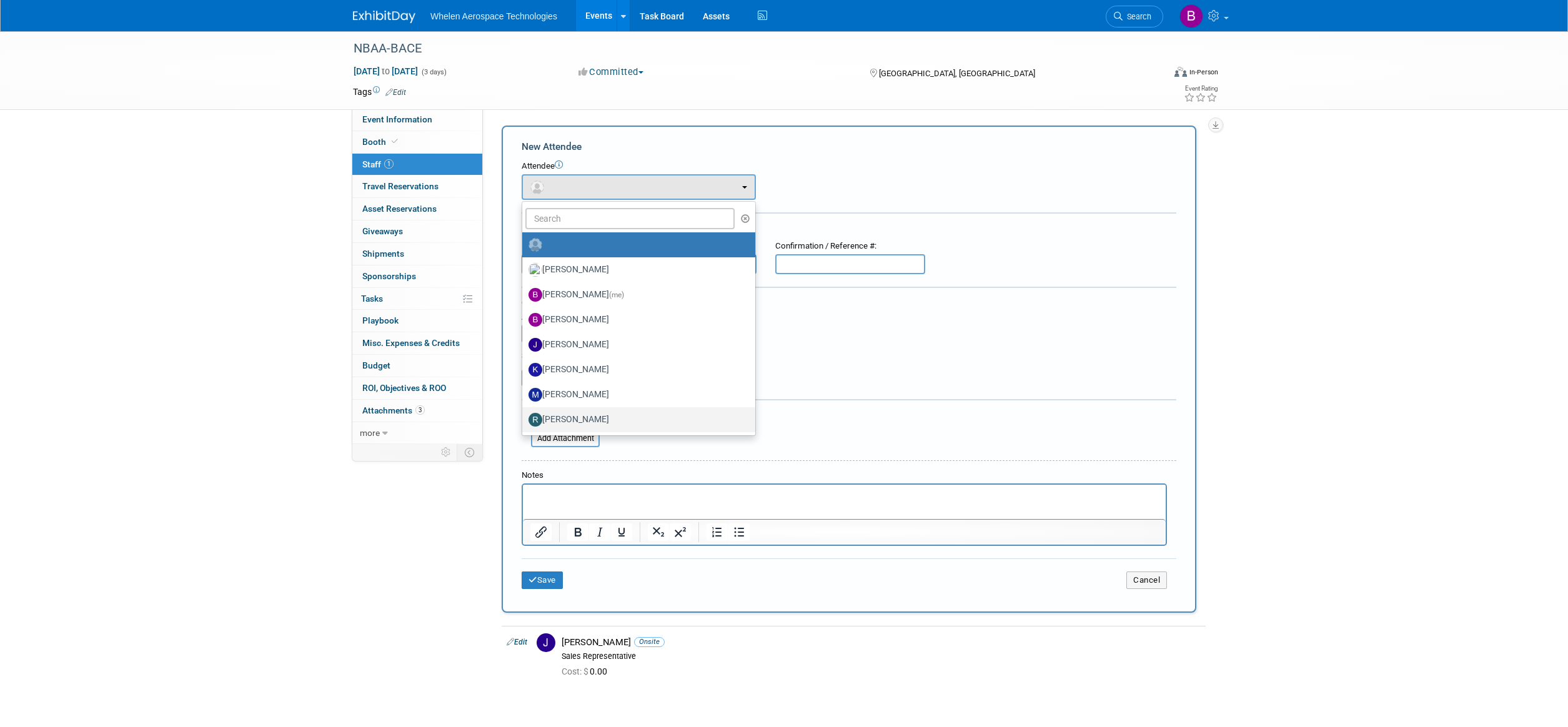
click at [600, 417] on label "Ryan Edmark" at bounding box center [635, 420] width 214 height 20
click at [524, 417] on input "Ryan Edmark" at bounding box center [520, 418] width 8 height 8
select select "4c1110f7-9a7b-4058-9e0b-e031ded89c93"
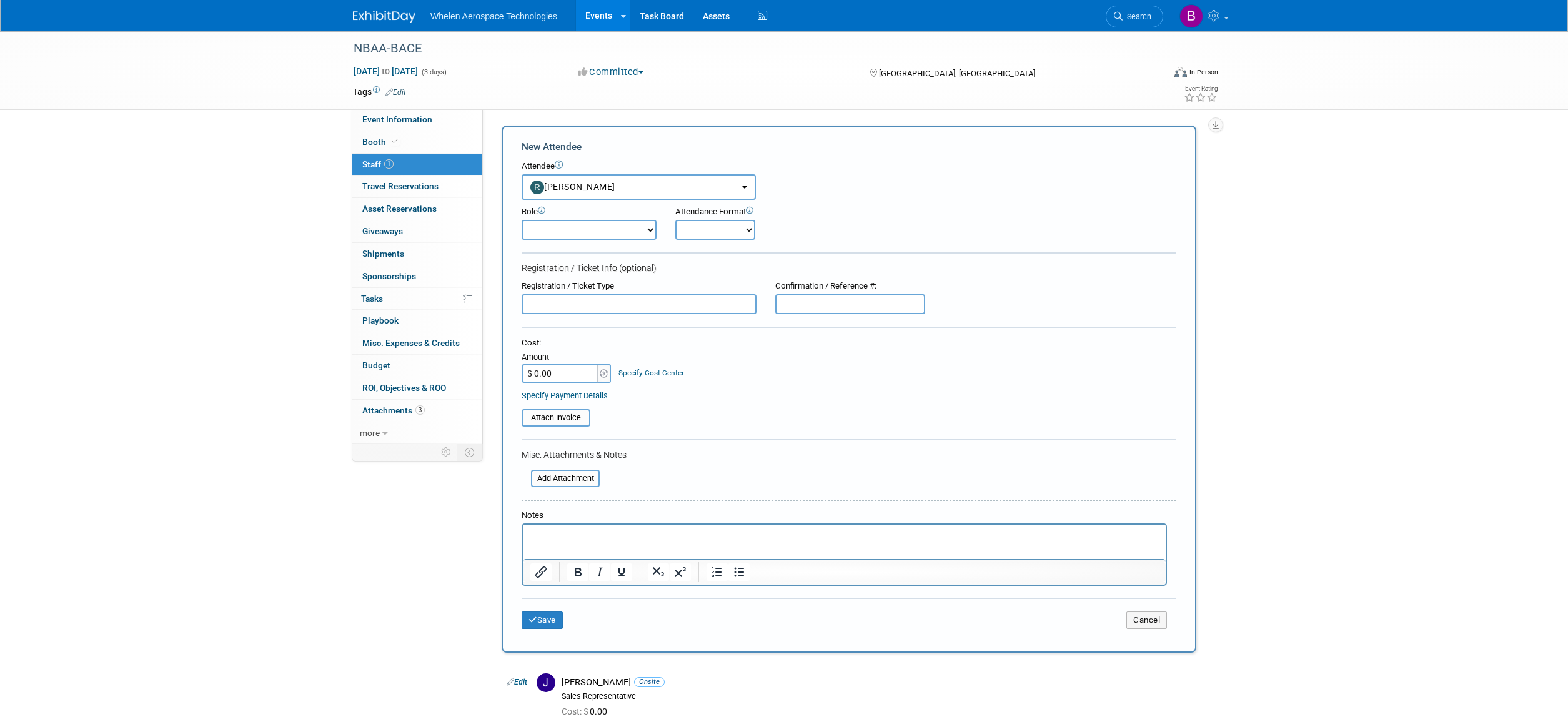
select select "4"
select select "1"
click at [547, 611] on button "Save" at bounding box center [542, 620] width 41 height 18
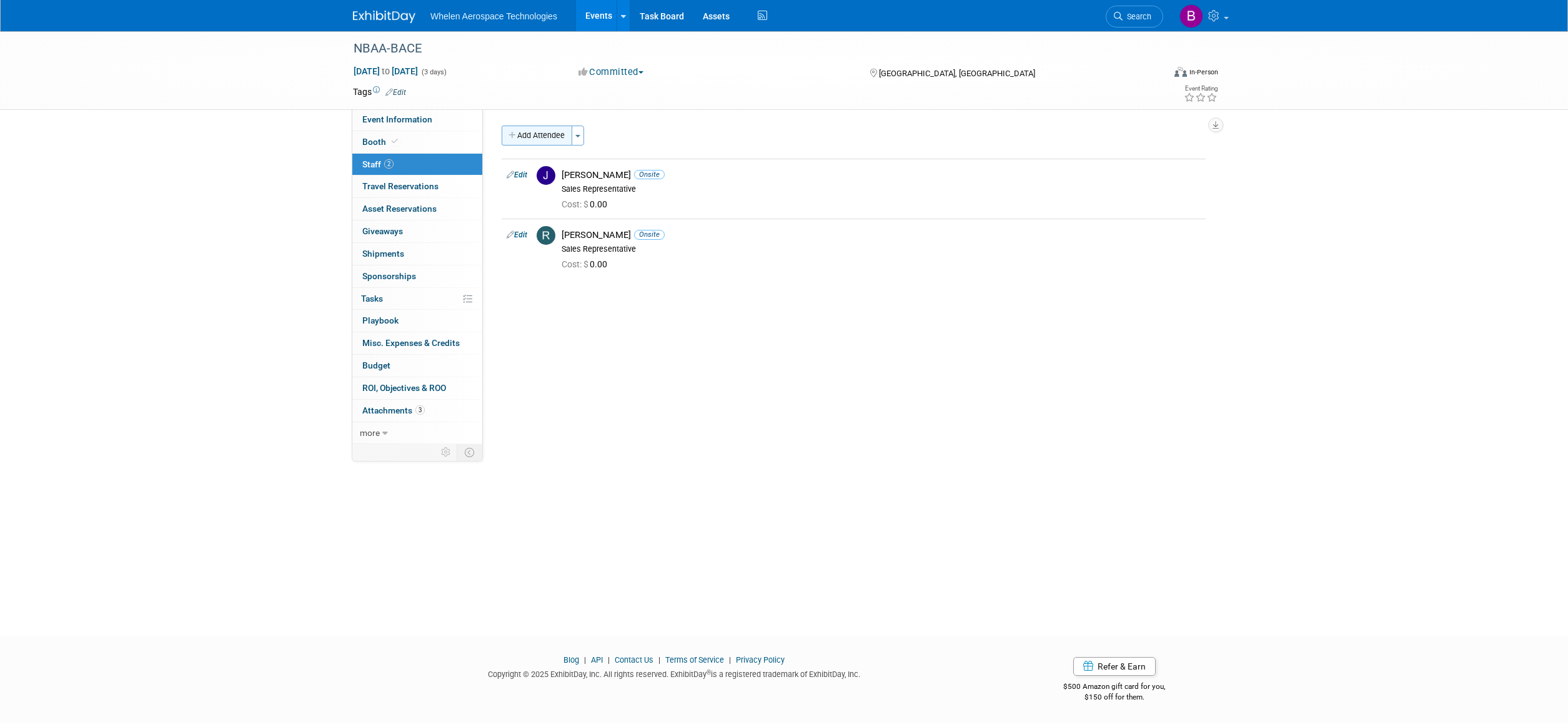
click at [550, 139] on button "Add Attendee" at bounding box center [537, 136] width 70 height 20
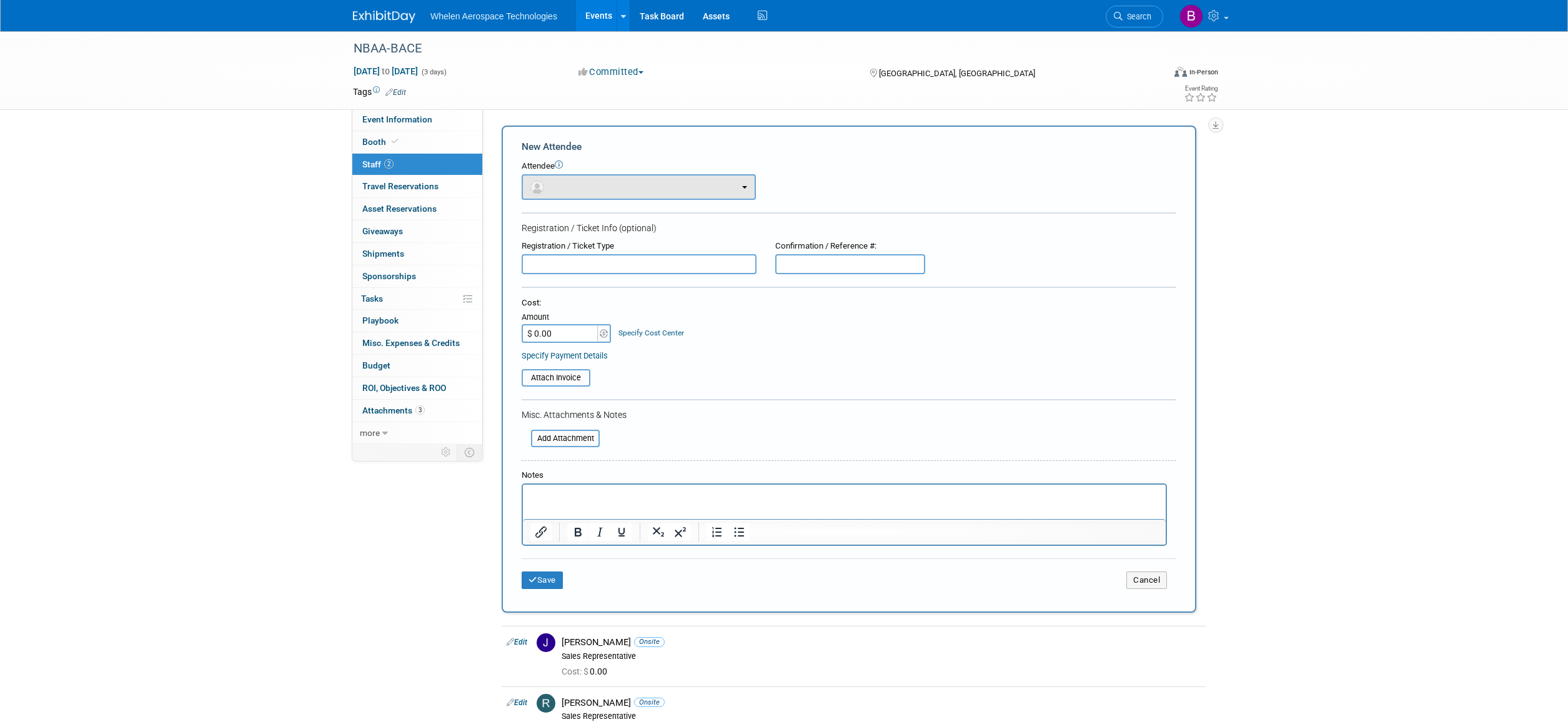
click at [566, 189] on button "button" at bounding box center [639, 187] width 235 height 26
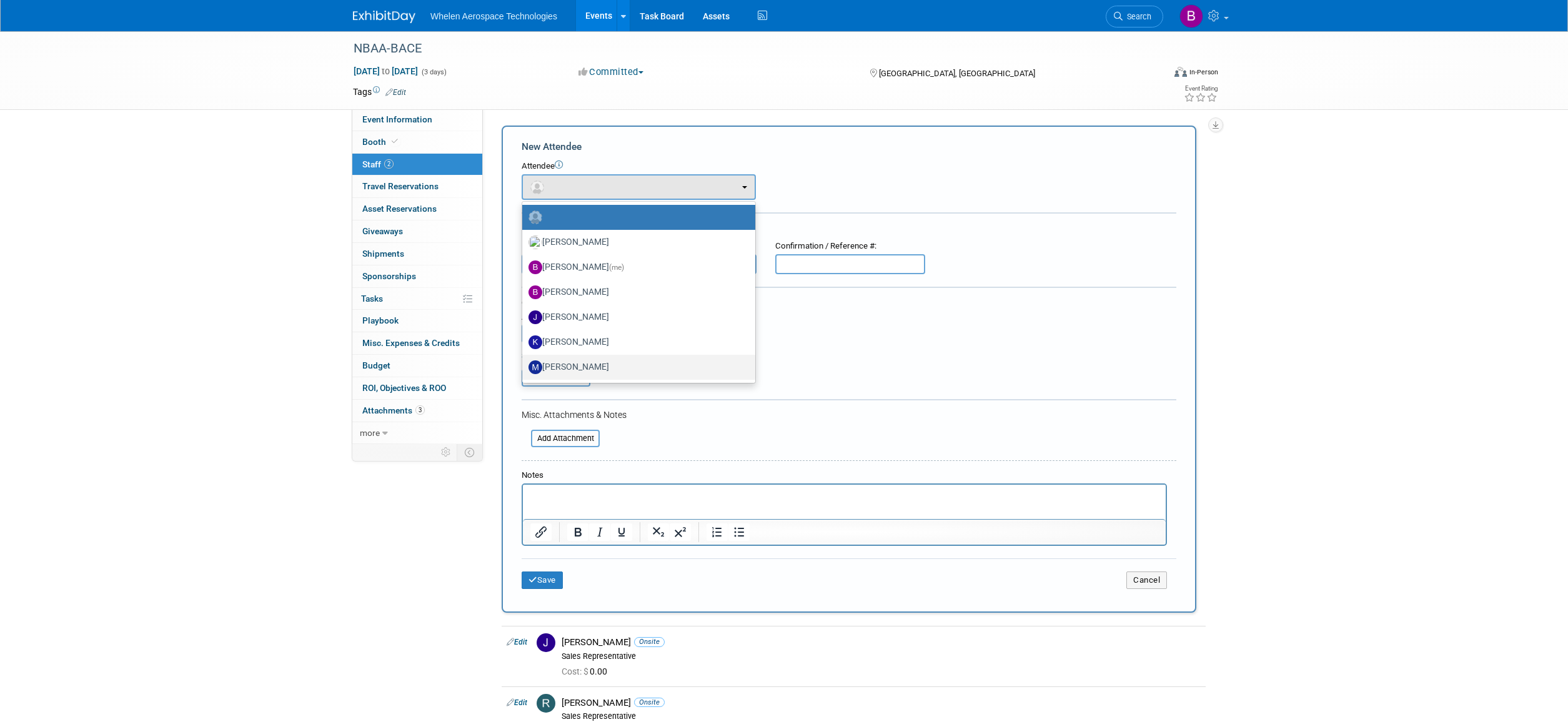
click at [591, 369] on label "Matt Dondoneau" at bounding box center [635, 368] width 214 height 20
click at [524, 369] on input "Matt Dondoneau" at bounding box center [520, 366] width 8 height 8
select select "6db46f57-e663-4a31-9331-894e385647cf"
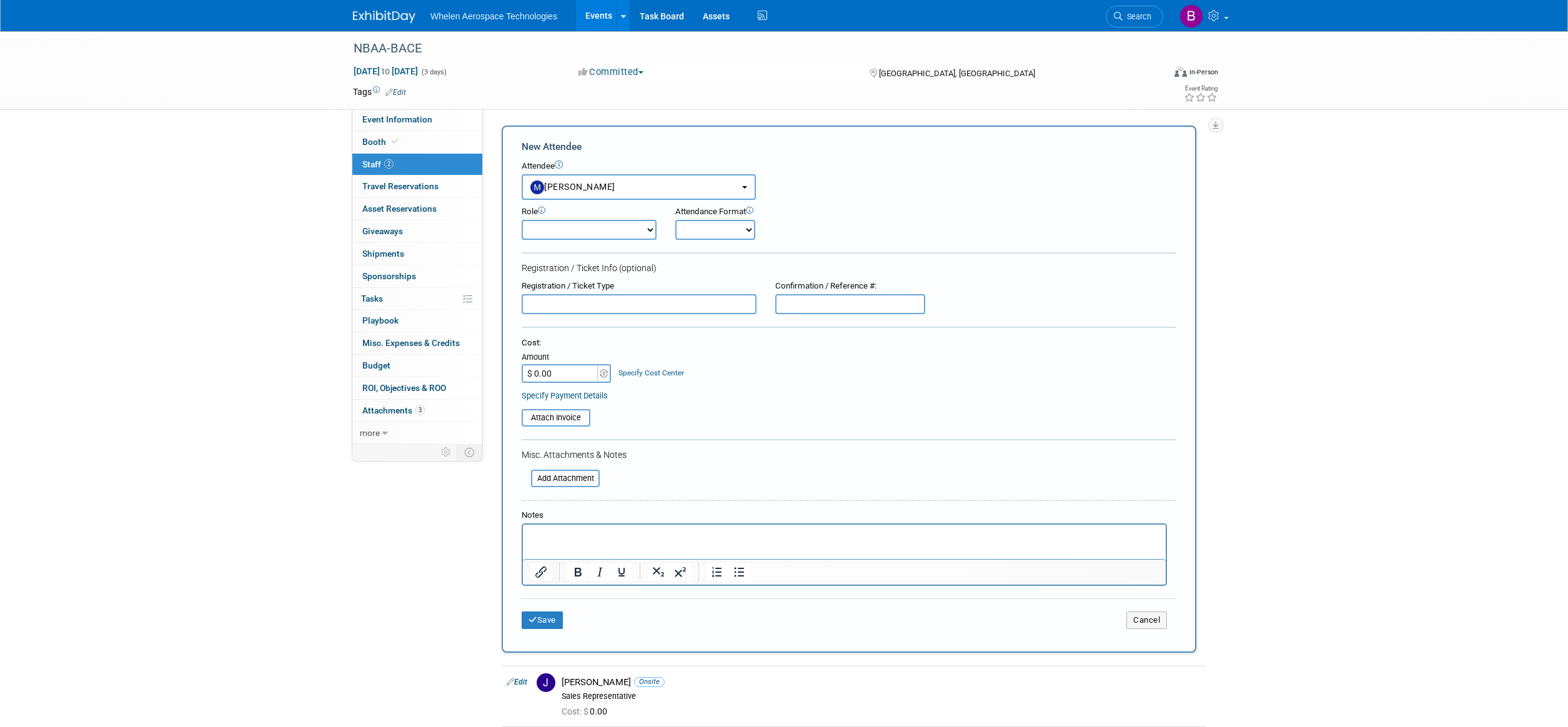
select select "4"
select select "1"
click at [540, 611] on button "Save" at bounding box center [542, 620] width 41 height 18
